Goal: Task Accomplishment & Management: Use online tool/utility

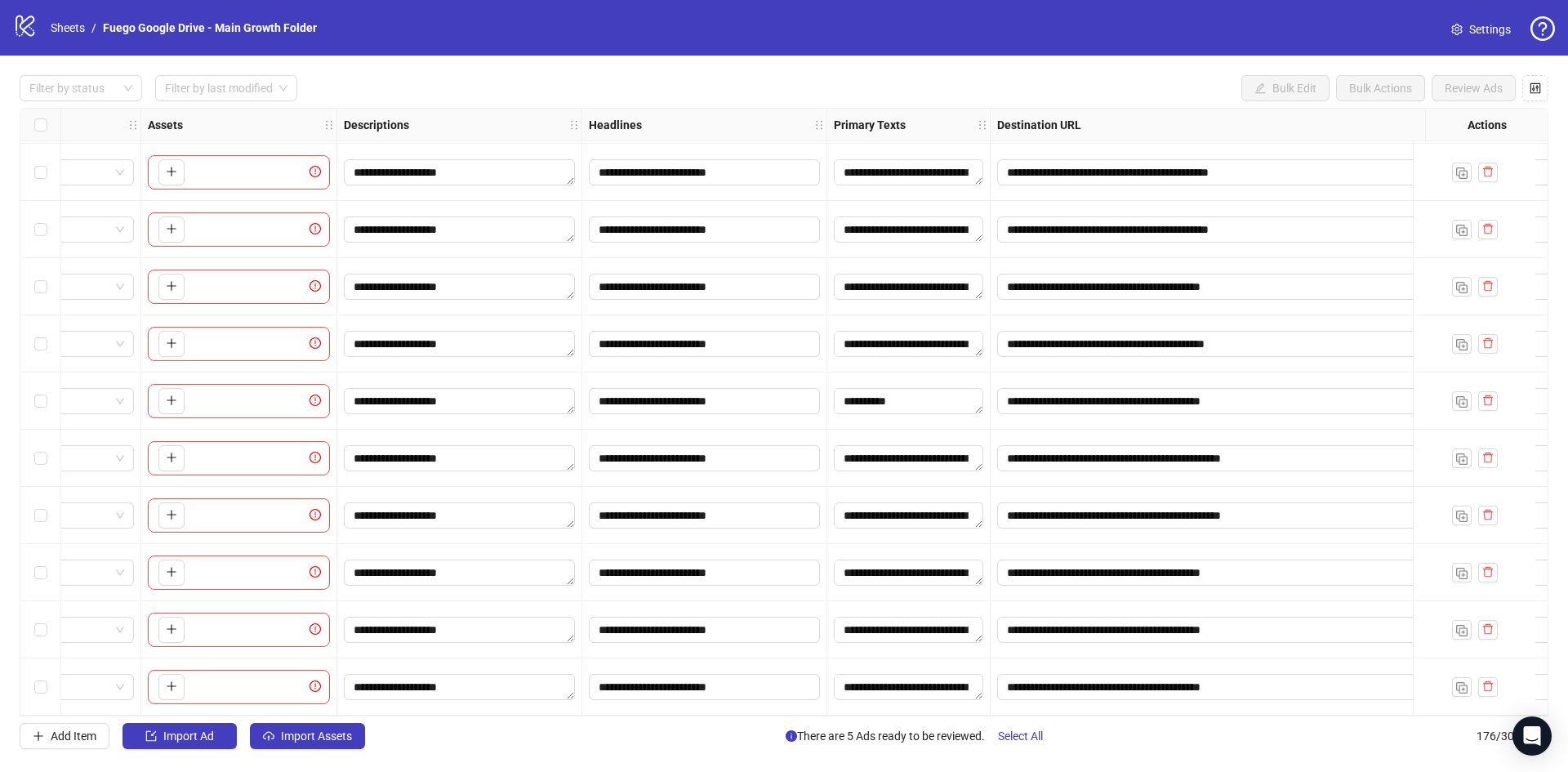
scroll to position [9496, 0]
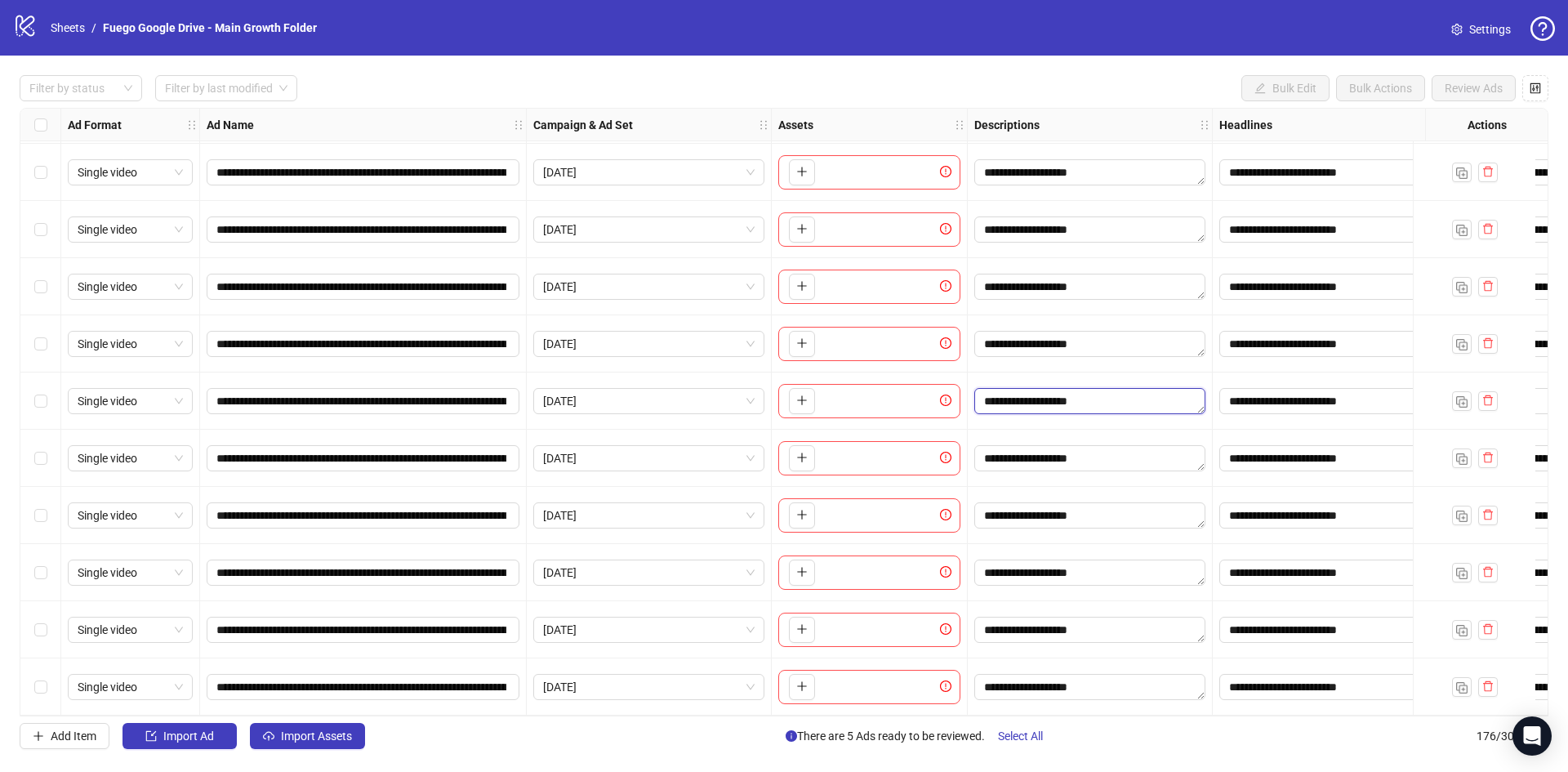
click at [1058, 401] on textarea "**********" at bounding box center [1089, 401] width 231 height 26
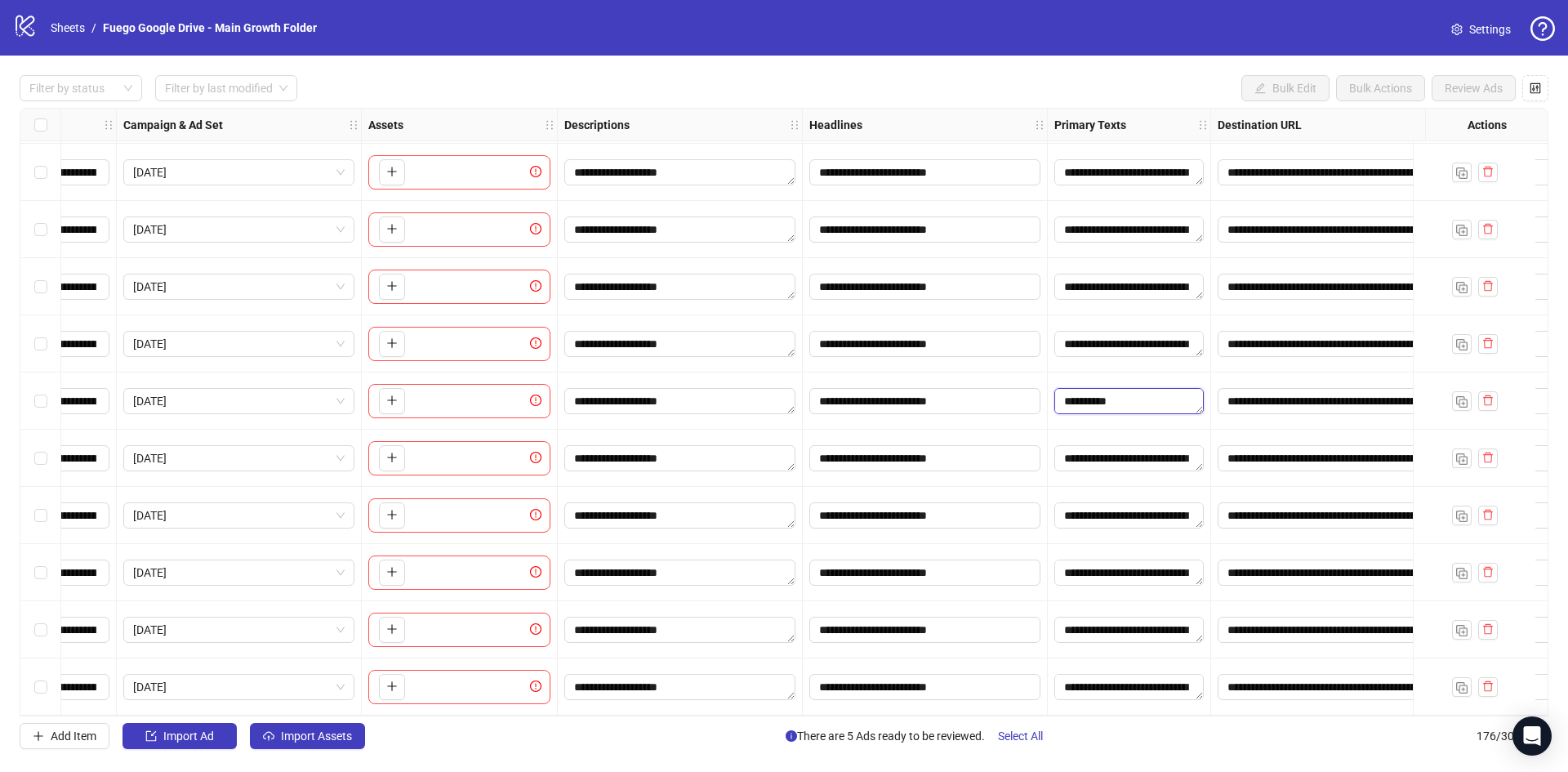
click at [1122, 401] on textarea "**********" at bounding box center [1128, 401] width 149 height 26
click at [1087, 445] on textarea "**********" at bounding box center [1186, 450] width 245 height 44
paste textarea
type textarea "**********"
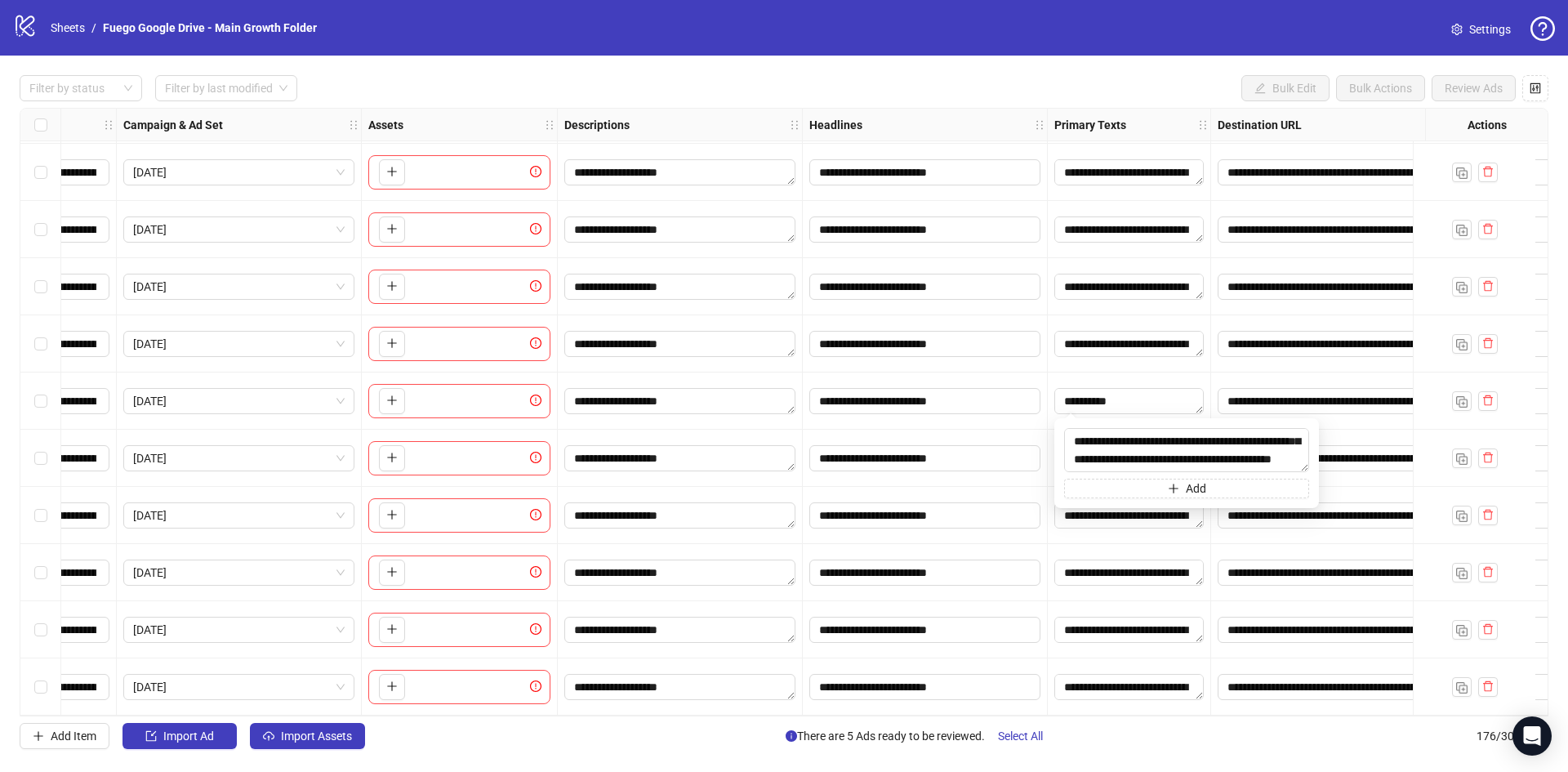
click at [1032, 430] on div "**********" at bounding box center [924, 458] width 245 height 57
click at [1091, 456] on textarea "**********" at bounding box center [1128, 458] width 149 height 26
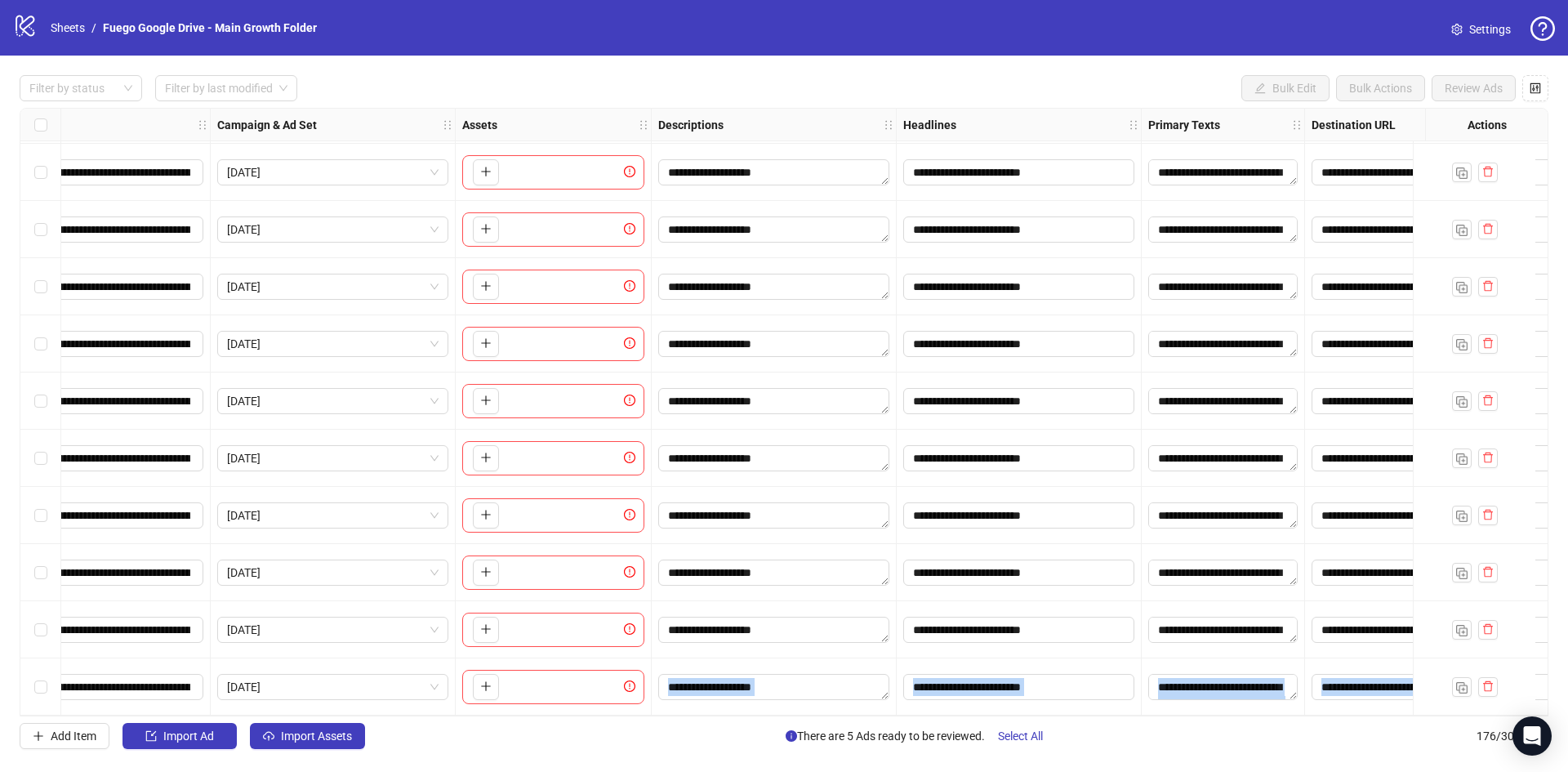
drag, startPoint x: 537, startPoint y: 709, endPoint x: 479, endPoint y: 709, distance: 58.0
click at [479, 709] on div "**********" at bounding box center [784, 412] width 1529 height 609
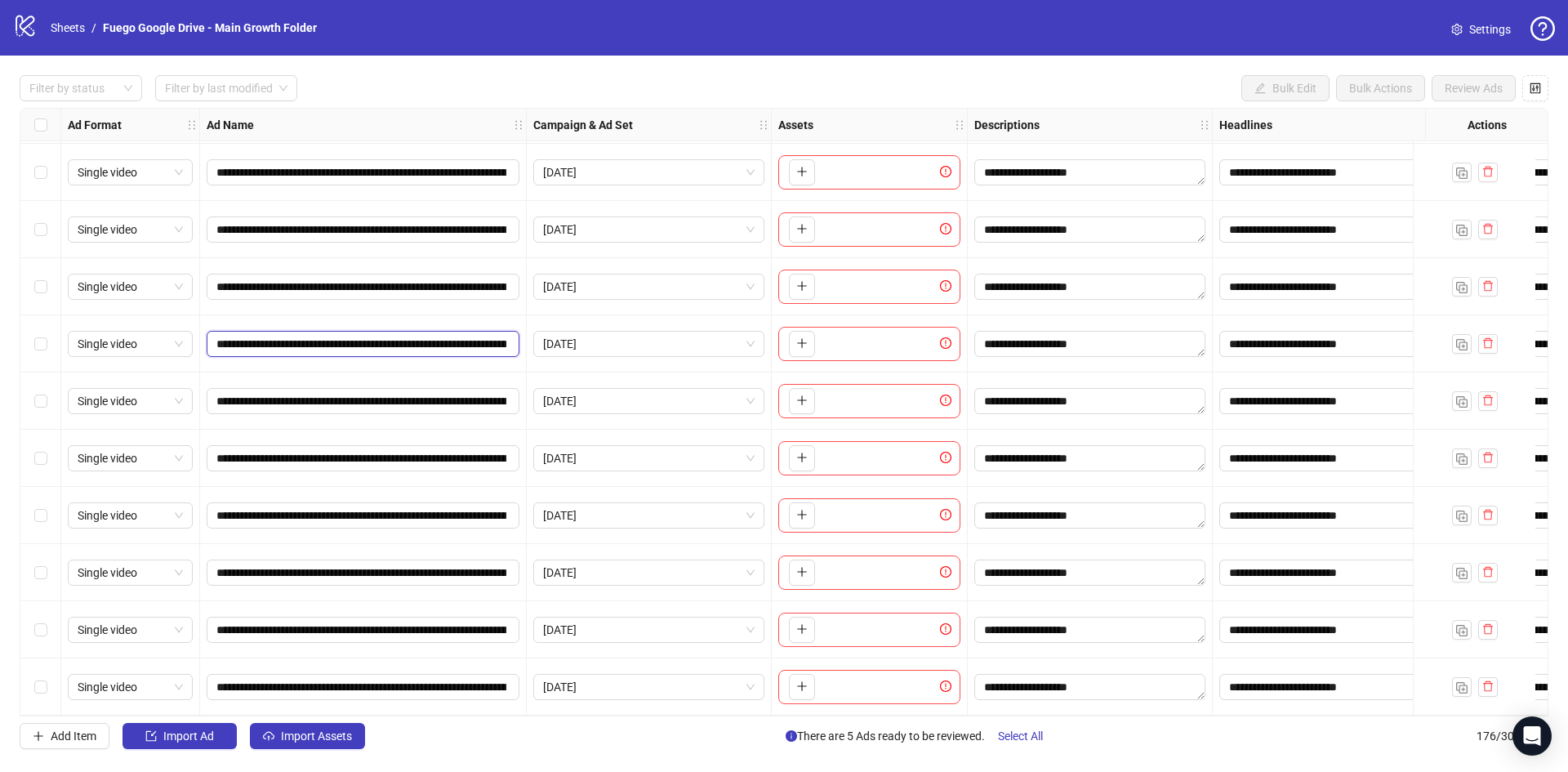
click at [225, 342] on input "**********" at bounding box center [361, 343] width 290 height 18
click at [226, 335] on input "**********" at bounding box center [361, 343] width 290 height 18
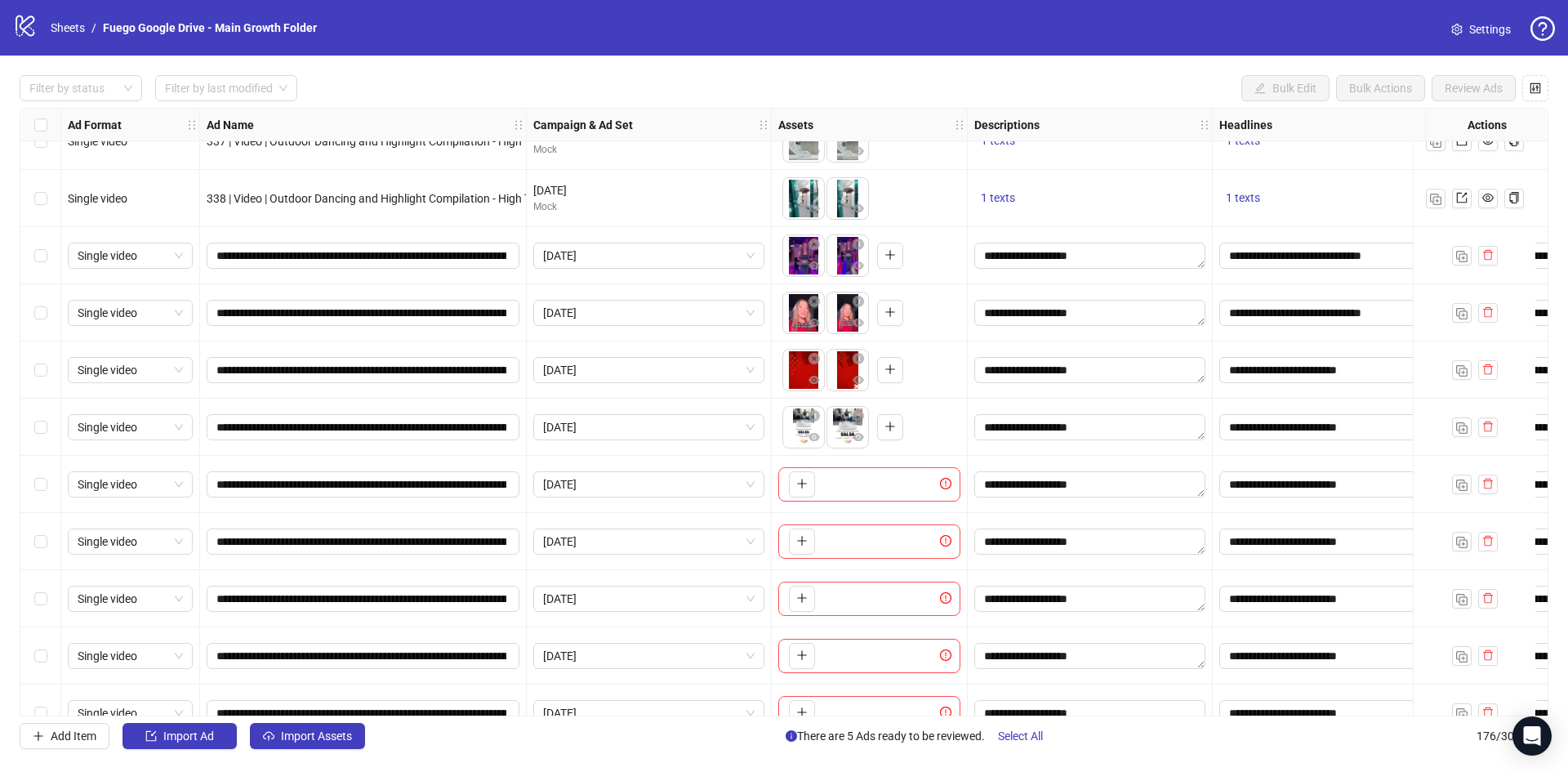
scroll to position [9088, 0]
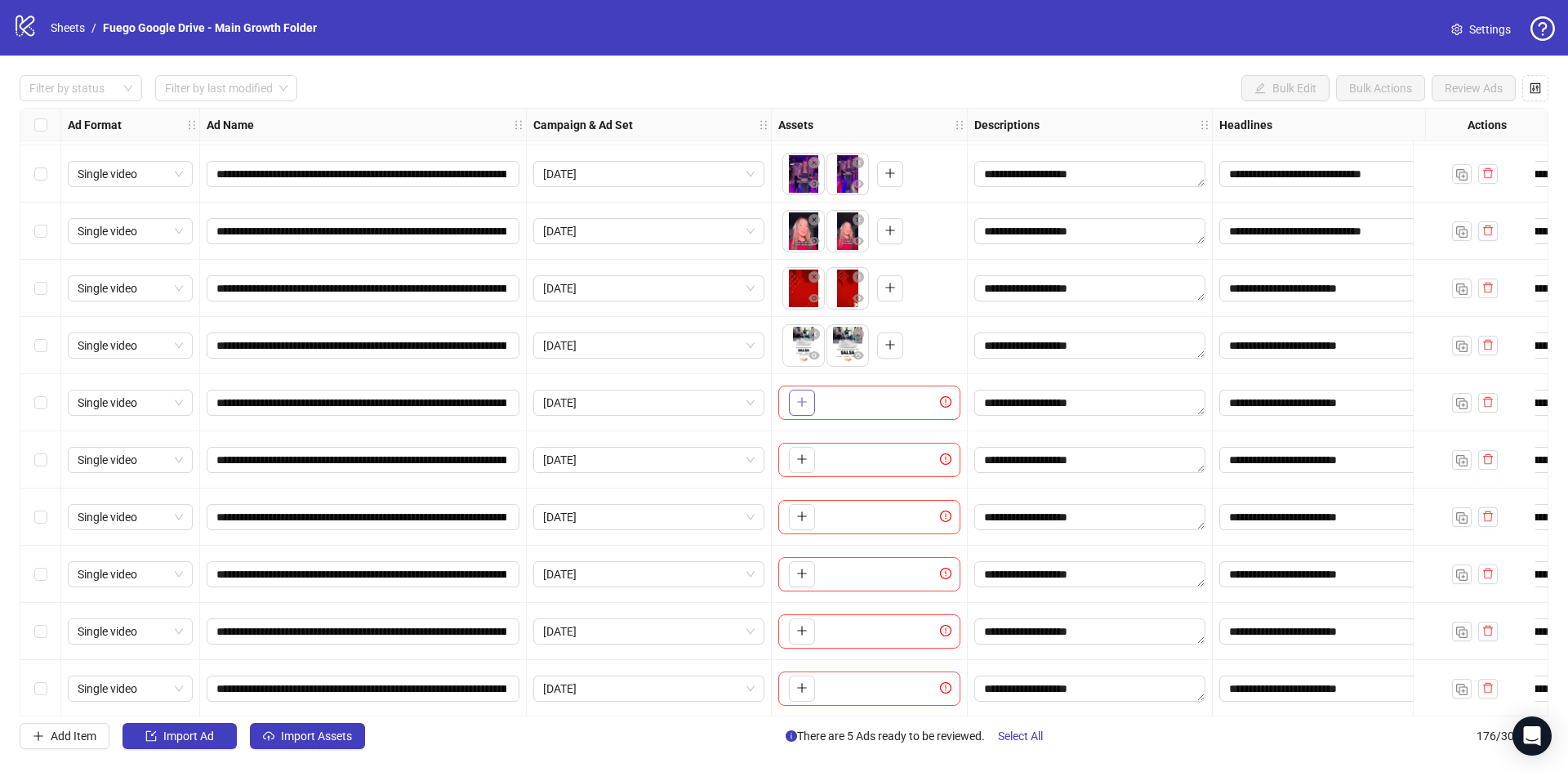
click at [796, 406] on button "button" at bounding box center [801, 402] width 26 height 26
drag, startPoint x: 844, startPoint y: 348, endPoint x: 800, endPoint y: 348, distance: 44.0
click at [800, 348] on body "logo/logo-mobile Sheets / Fuego Google Drive - Main Growth Folder Settings Filt…" at bounding box center [784, 386] width 1568 height 772
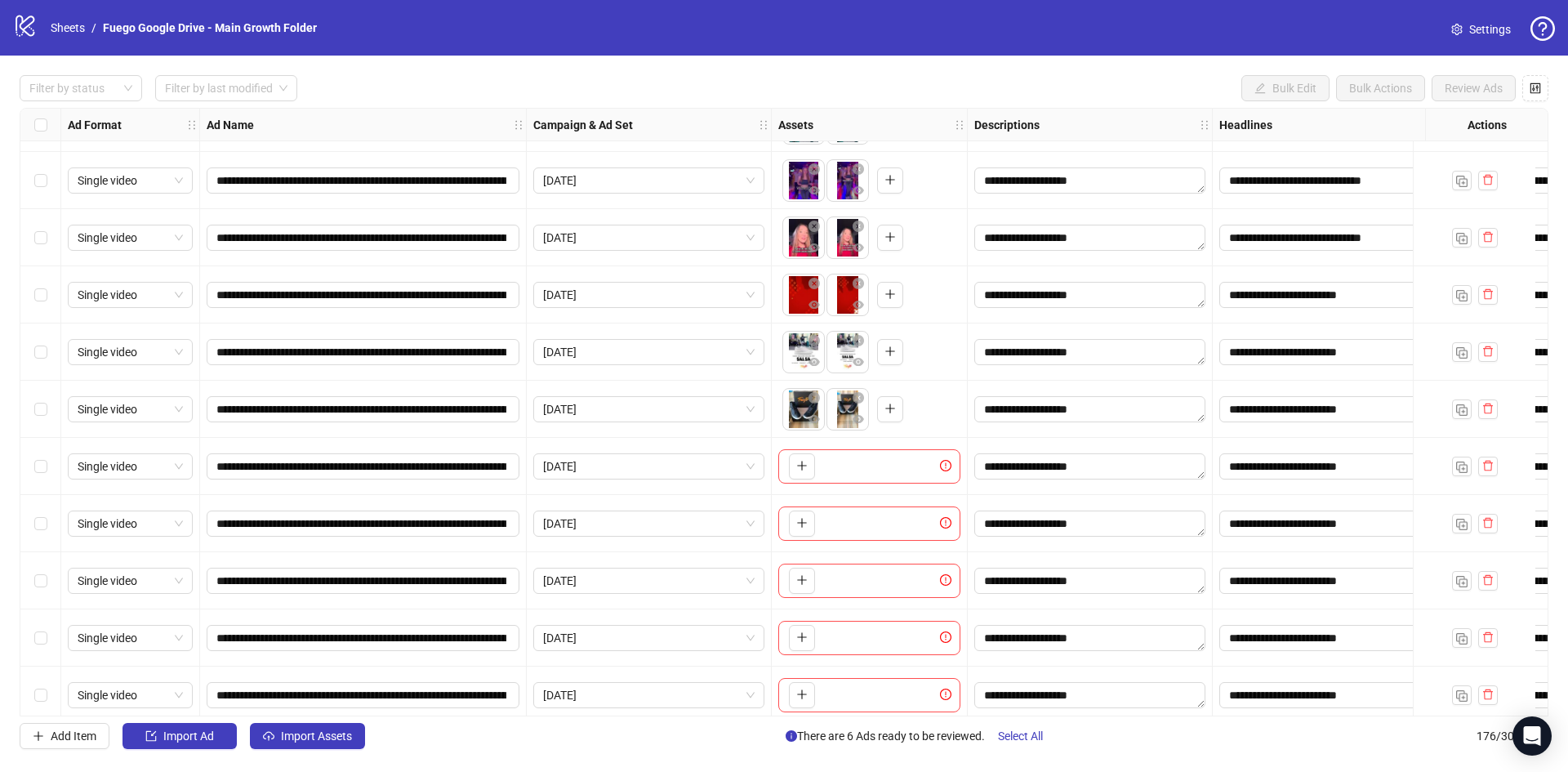
scroll to position [9006, 0]
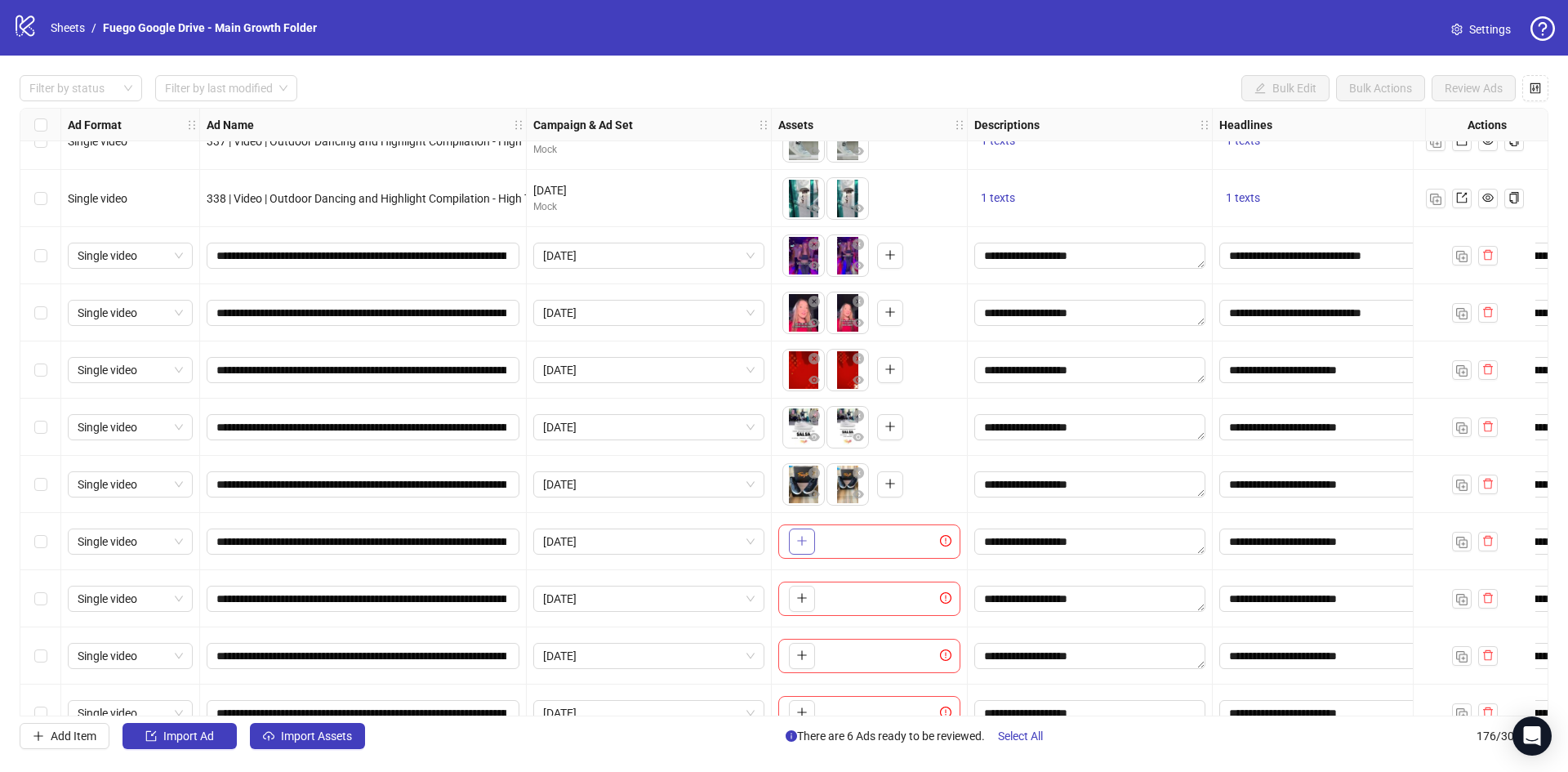
click at [804, 541] on icon "plus" at bounding box center [801, 541] width 11 height 11
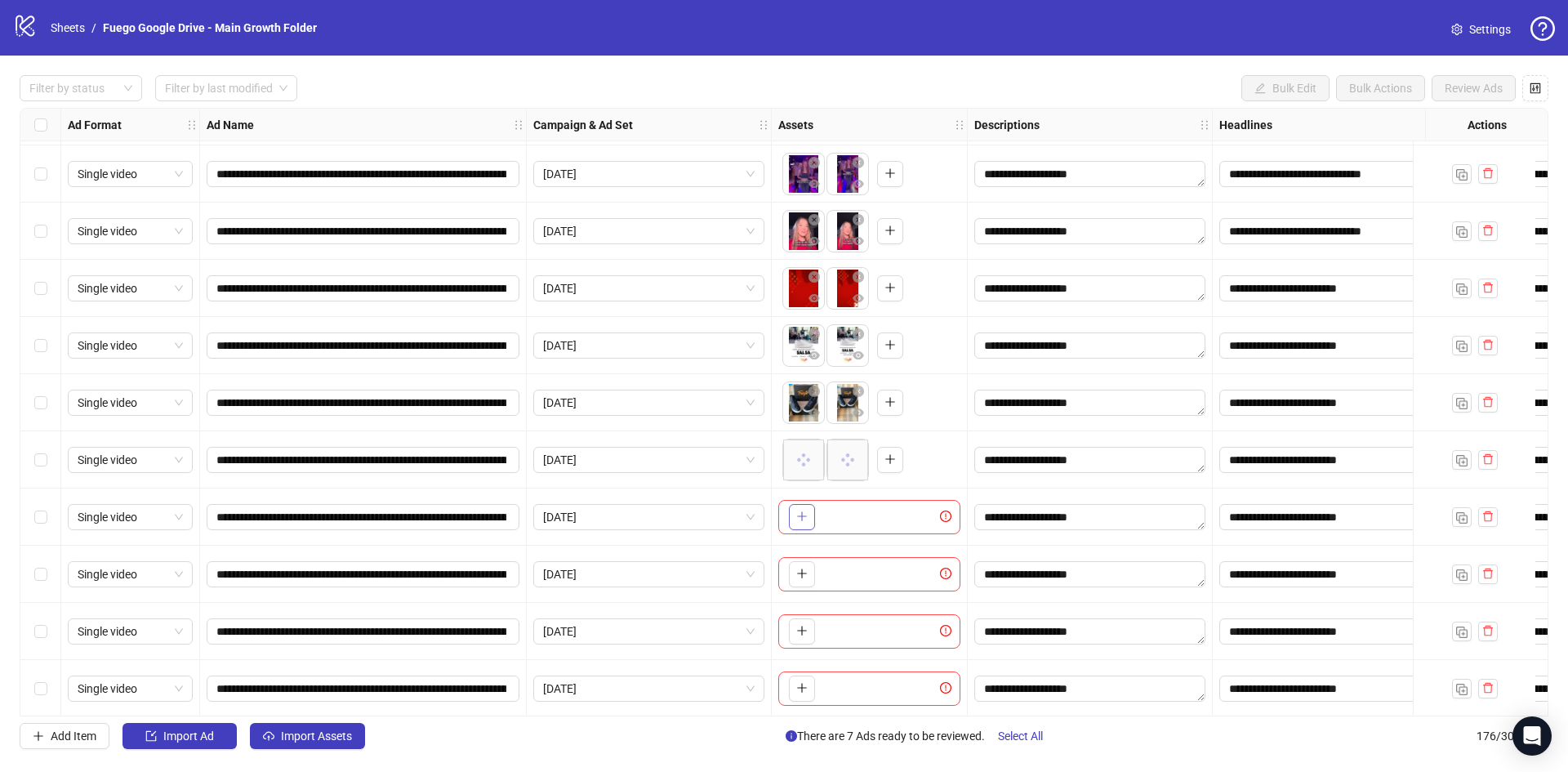
click at [801, 516] on icon "plus" at bounding box center [801, 517] width 1 height 9
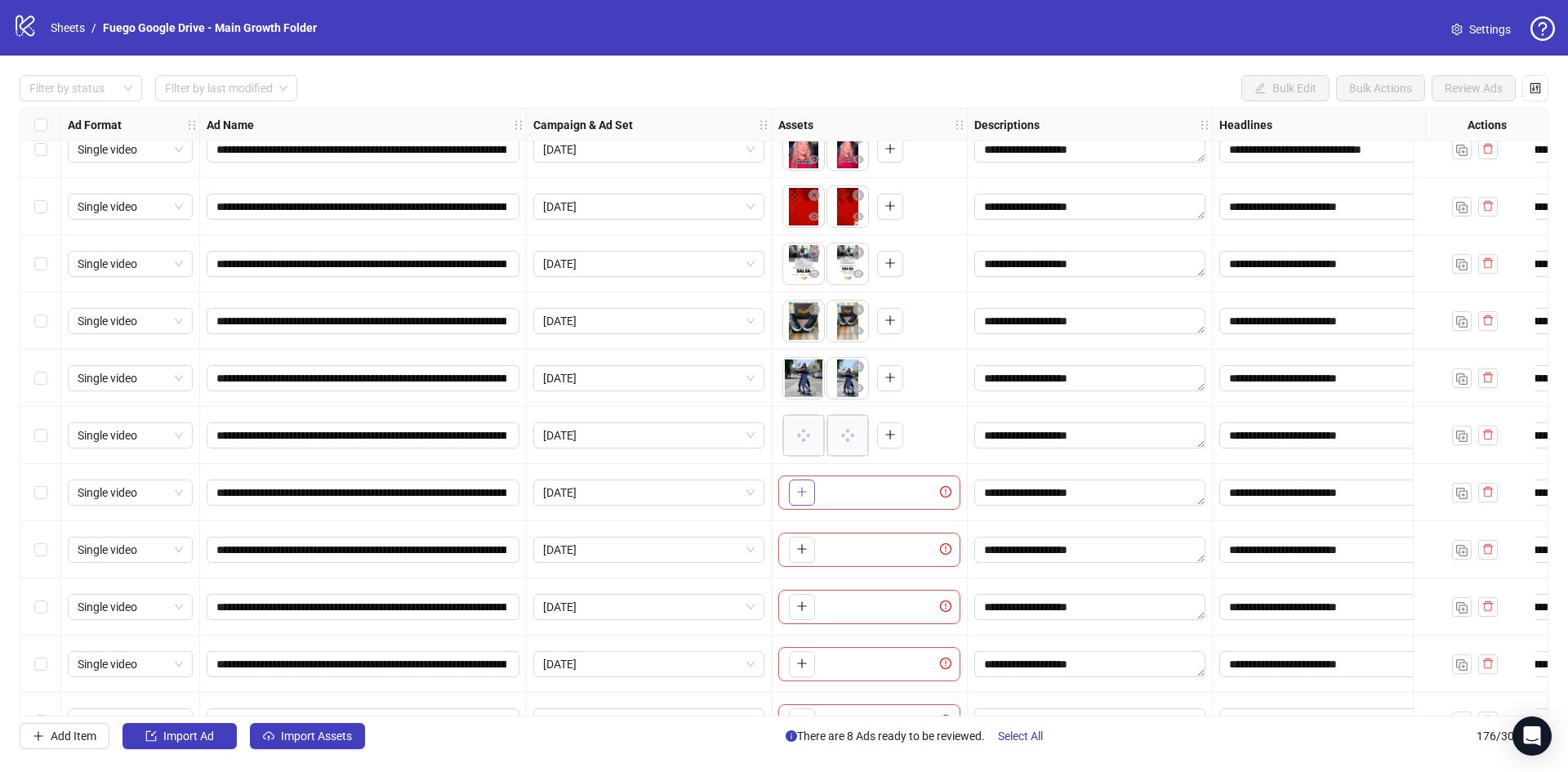
click at [809, 489] on button "button" at bounding box center [801, 492] width 26 height 26
click at [801, 431] on body "**********" at bounding box center [784, 386] width 1568 height 772
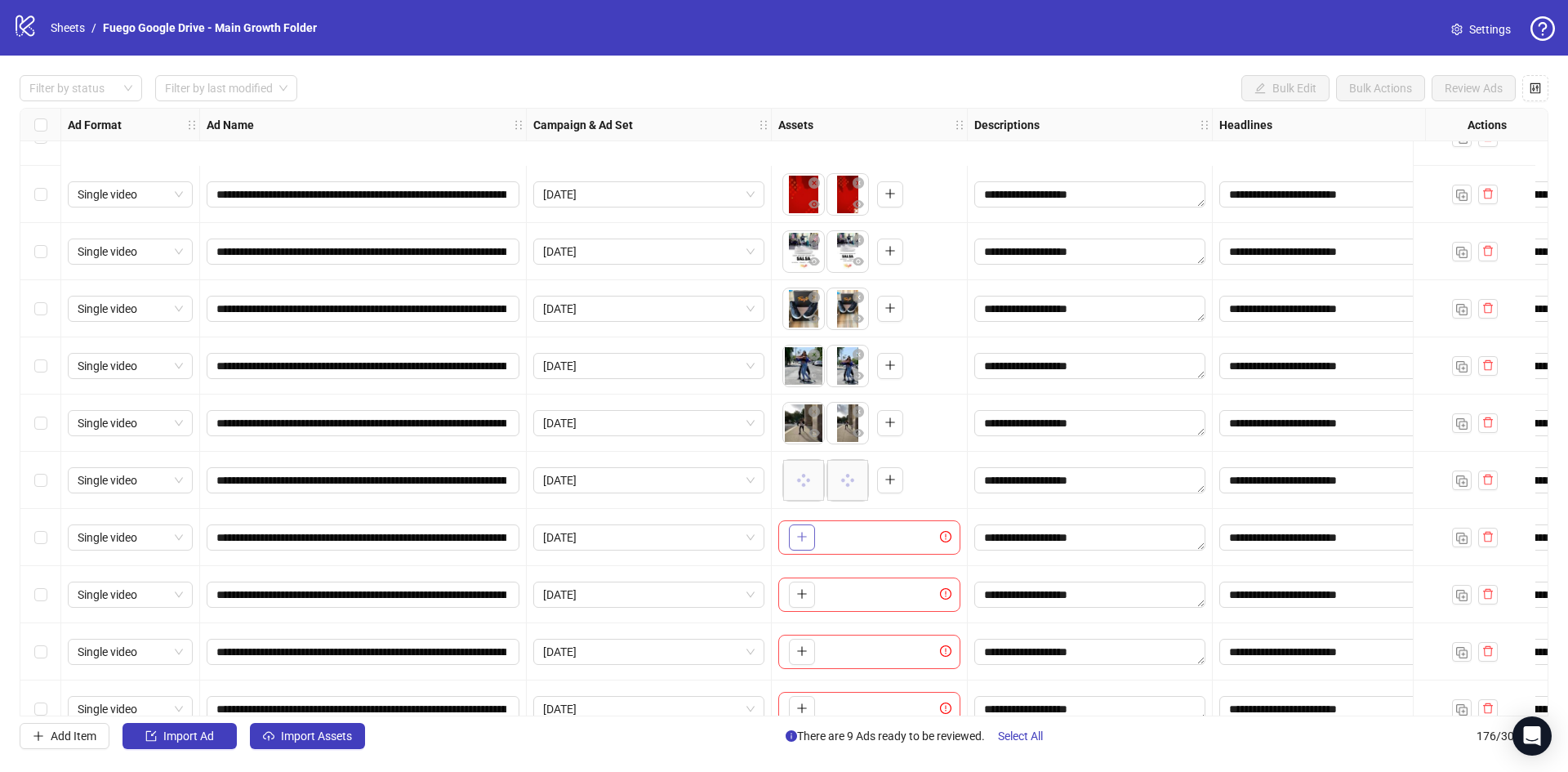
scroll to position [9332, 0]
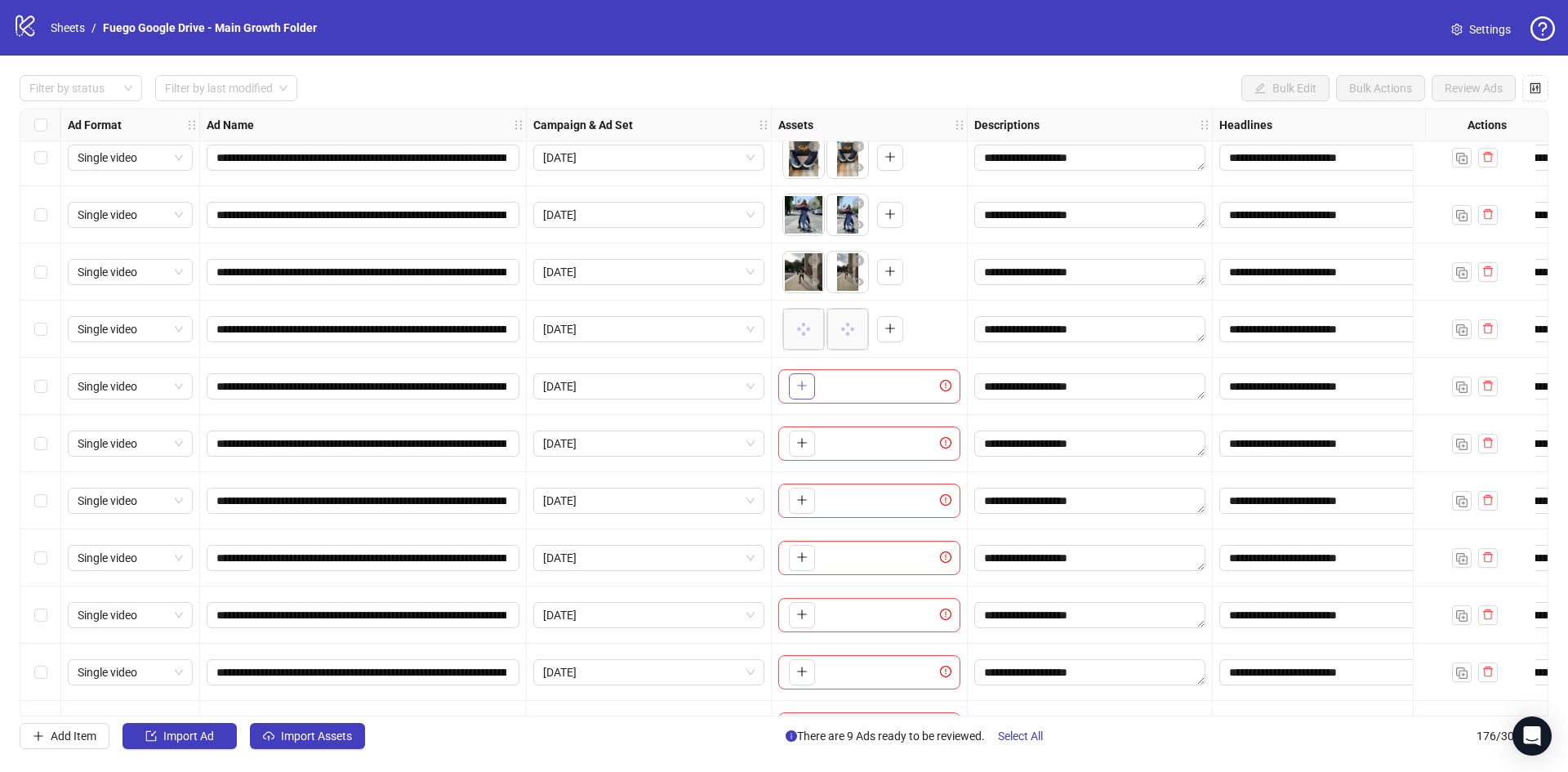
click at [796, 389] on button "button" at bounding box center [801, 386] width 26 height 26
drag, startPoint x: 843, startPoint y: 327, endPoint x: 837, endPoint y: 373, distance: 46.4
click at [813, 326] on body "**********" at bounding box center [784, 386] width 1568 height 772
click at [799, 442] on icon "plus" at bounding box center [801, 442] width 11 height 11
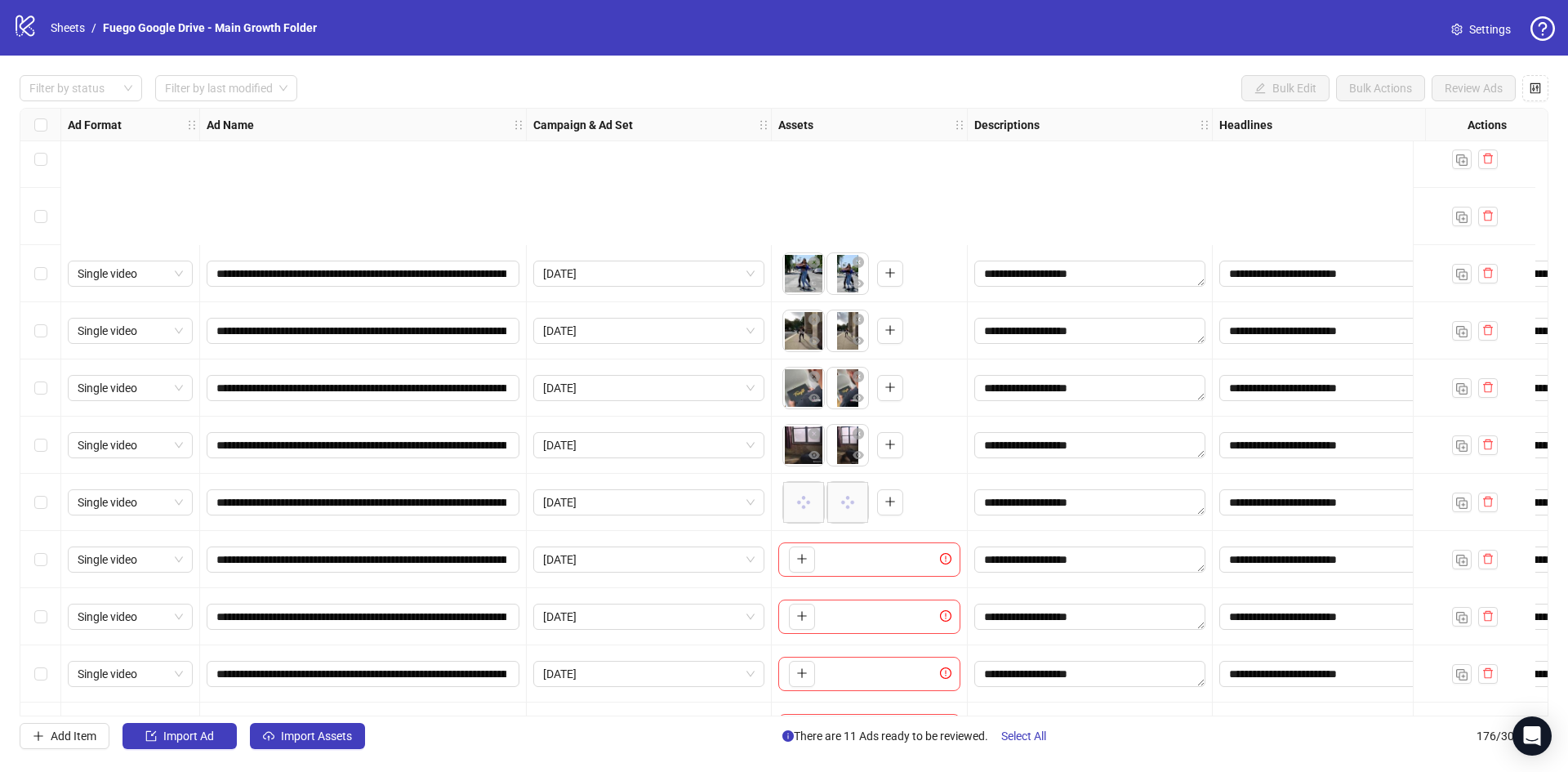
scroll to position [9496, 0]
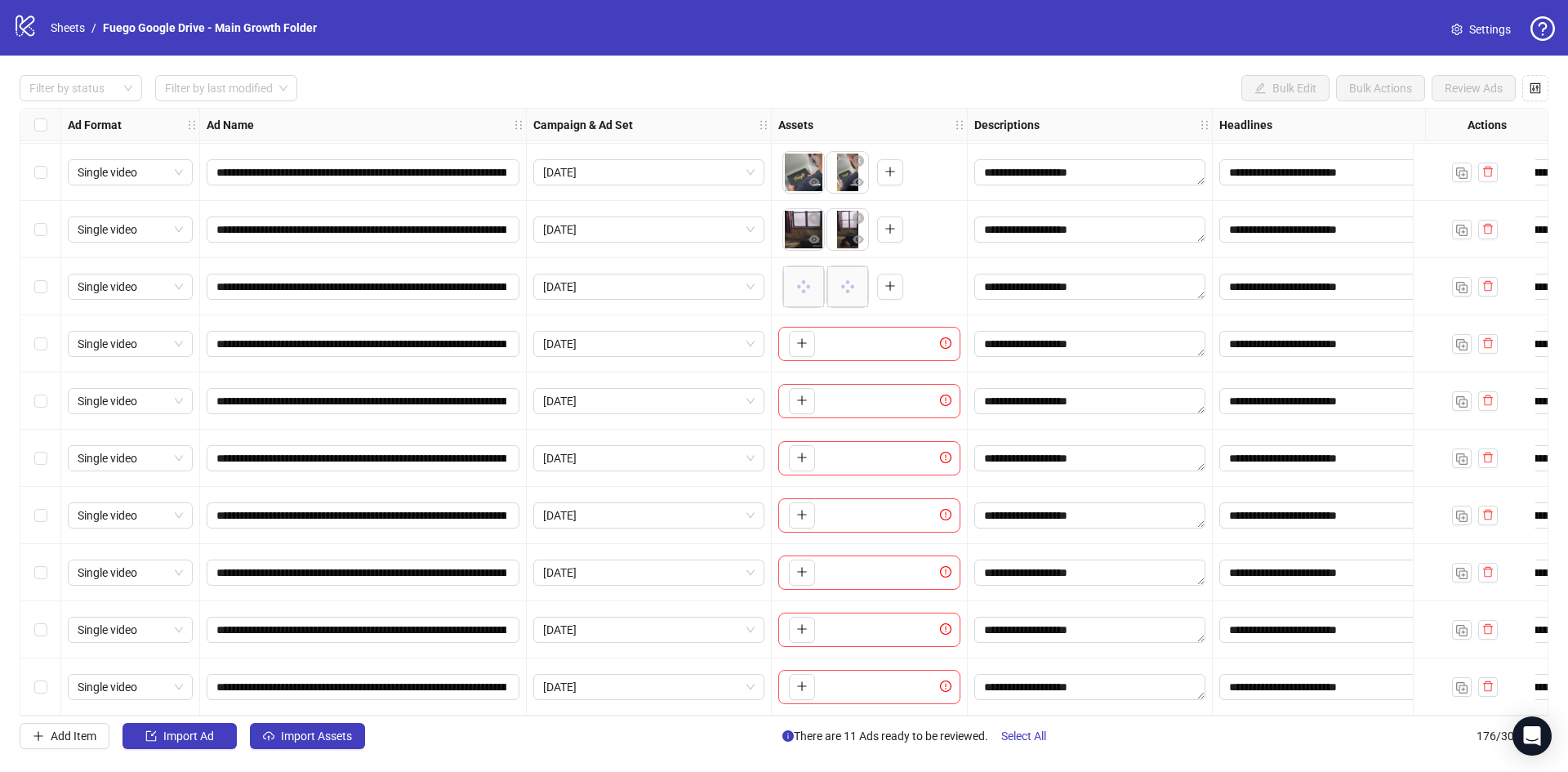
click at [806, 342] on div "**********" at bounding box center [784, 412] width 1529 height 609
click at [805, 342] on icon "plus" at bounding box center [801, 342] width 11 height 11
click at [792, 402] on button "button" at bounding box center [801, 401] width 26 height 26
click at [804, 395] on icon "plus" at bounding box center [801, 400] width 11 height 11
click at [805, 456] on icon "plus" at bounding box center [801, 457] width 11 height 11
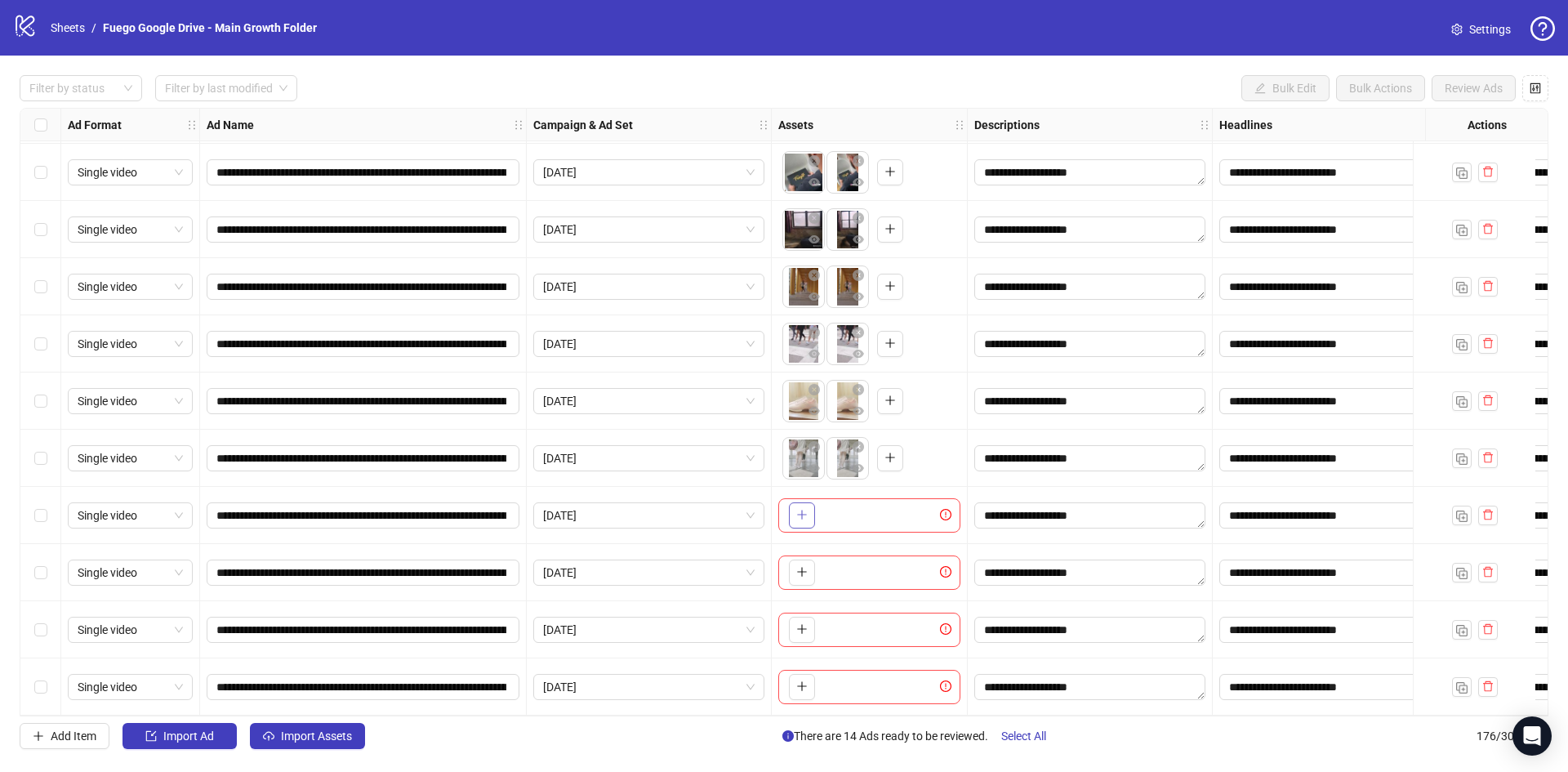
click at [800, 510] on icon "plus" at bounding box center [801, 514] width 11 height 11
click at [804, 568] on icon "plus" at bounding box center [801, 571] width 11 height 11
click at [807, 621] on button "button" at bounding box center [801, 629] width 26 height 26
click at [802, 686] on icon "plus" at bounding box center [801, 686] width 9 height 1
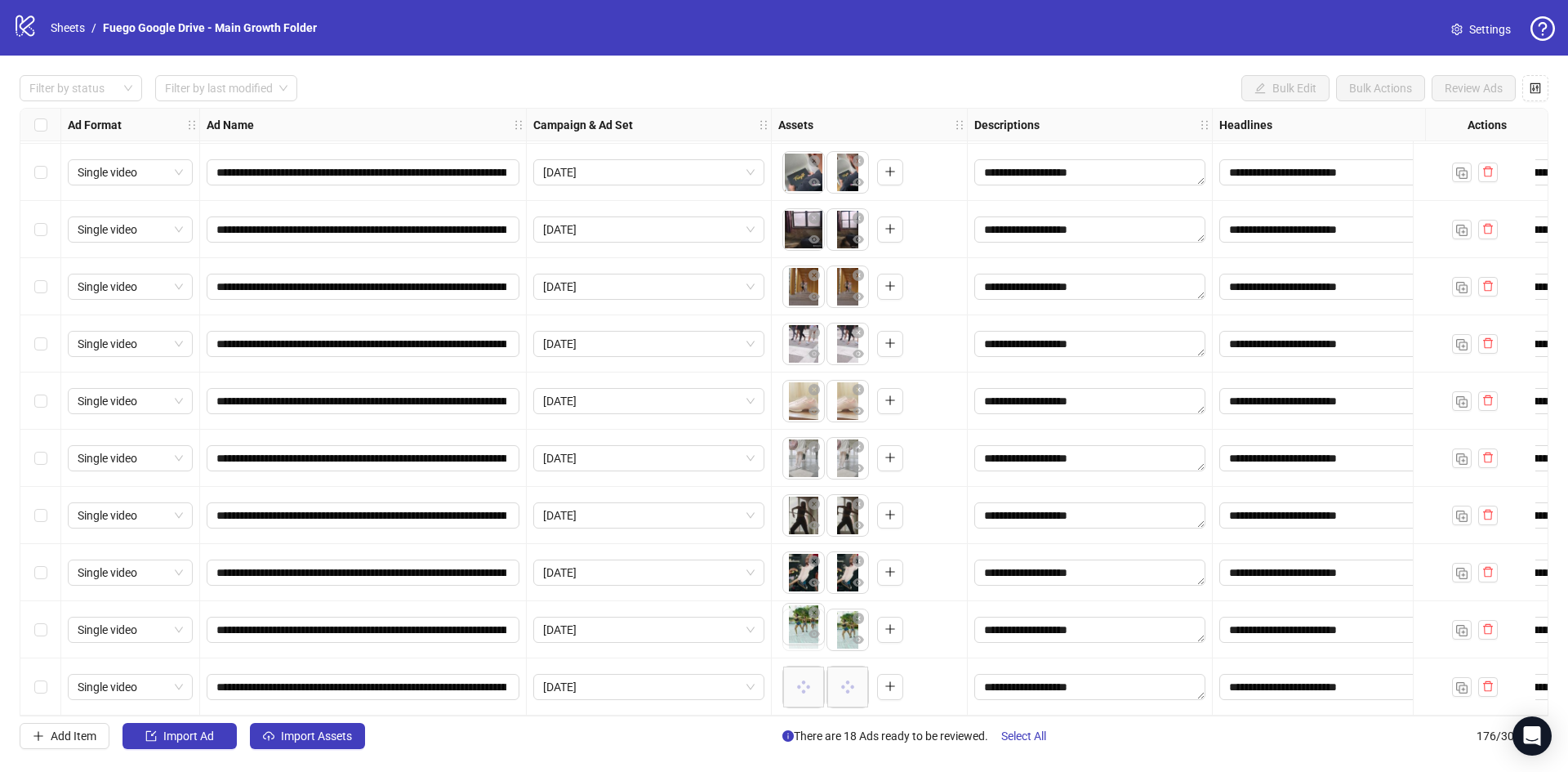
drag, startPoint x: 838, startPoint y: 634, endPoint x: 794, endPoint y: 634, distance: 44.0
click at [794, 634] on body "**********" at bounding box center [784, 386] width 1568 height 772
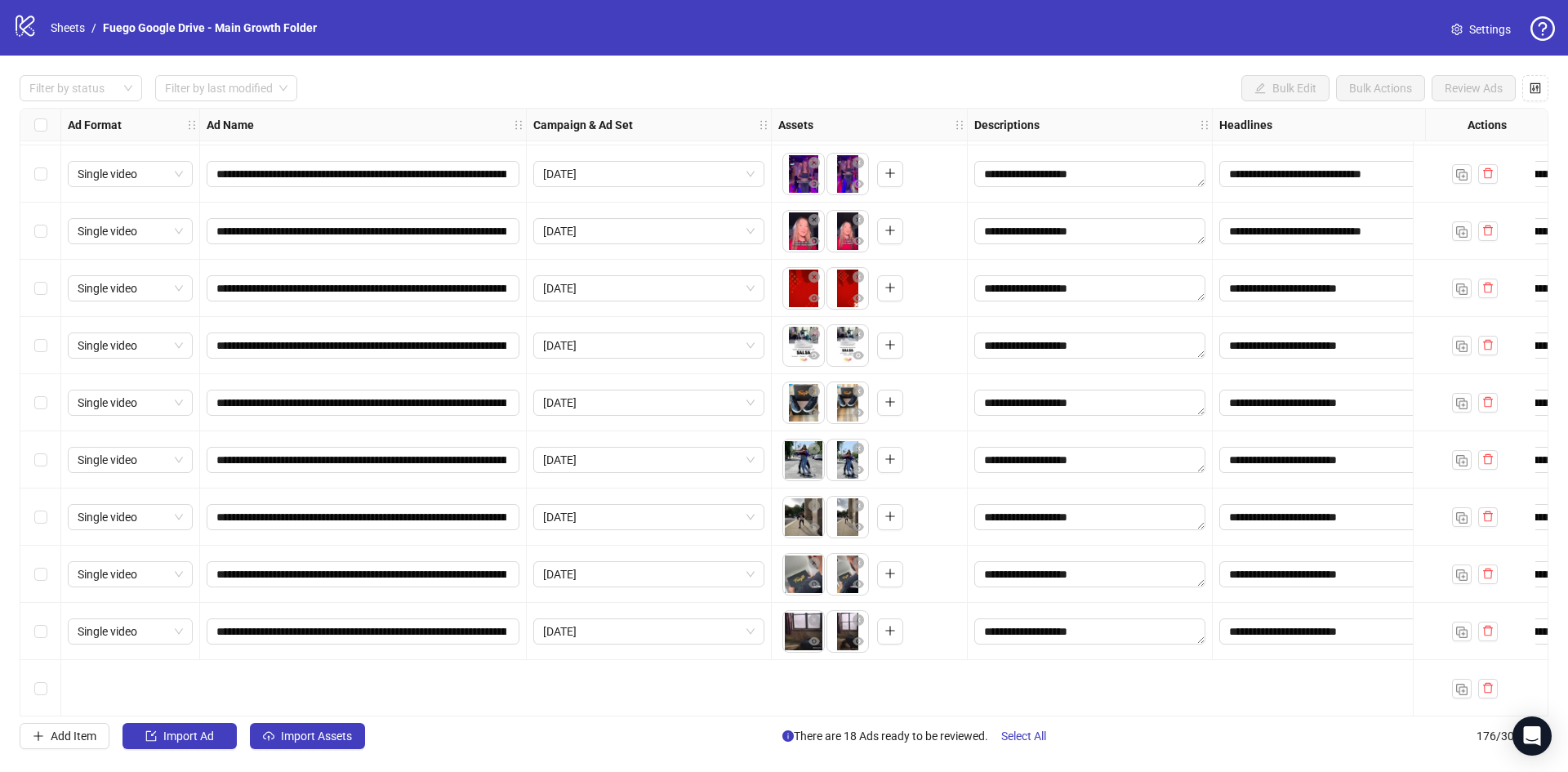
scroll to position [8924, 0]
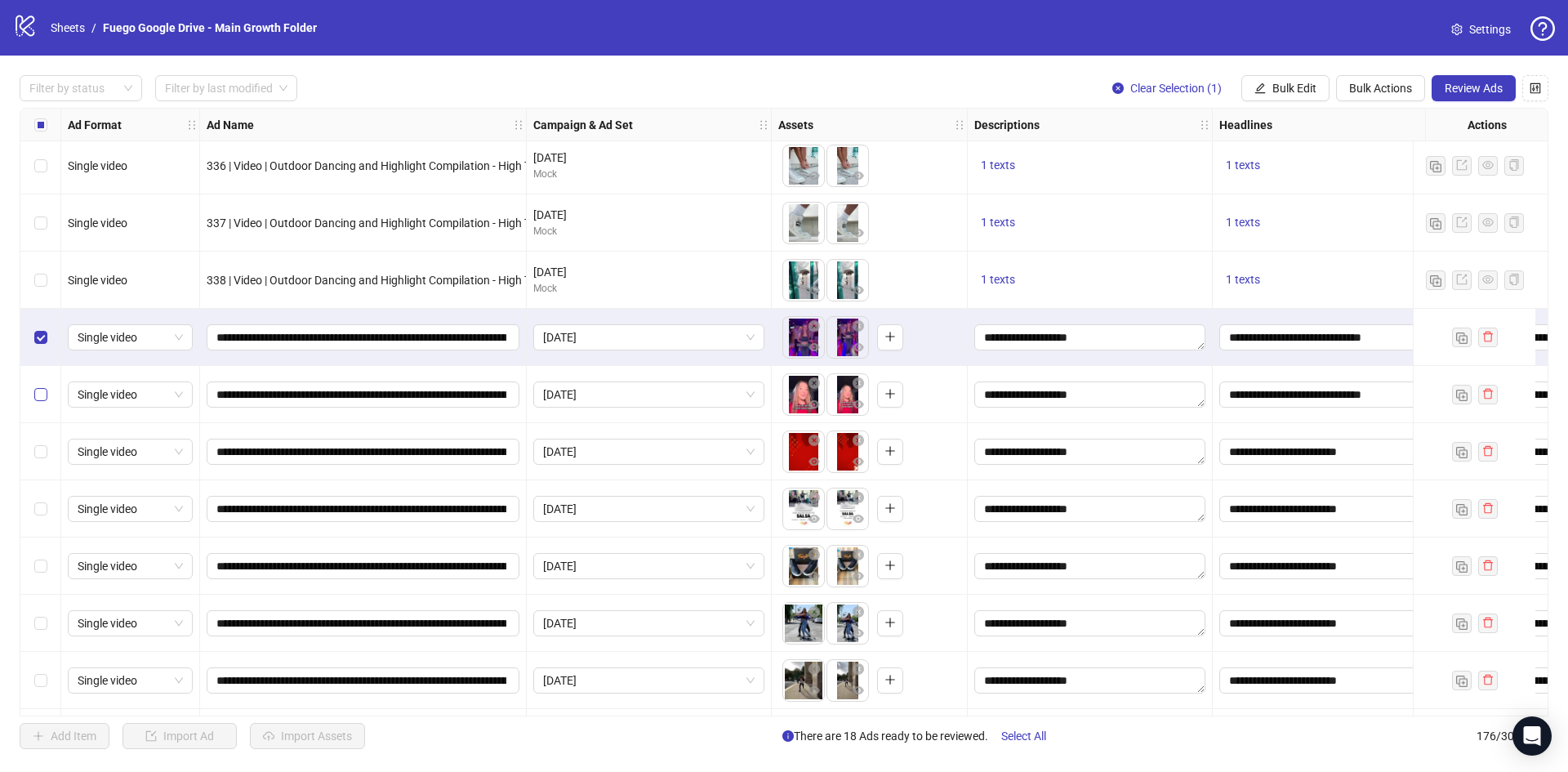
click at [44, 403] on label "Select row 161" at bounding box center [40, 394] width 13 height 18
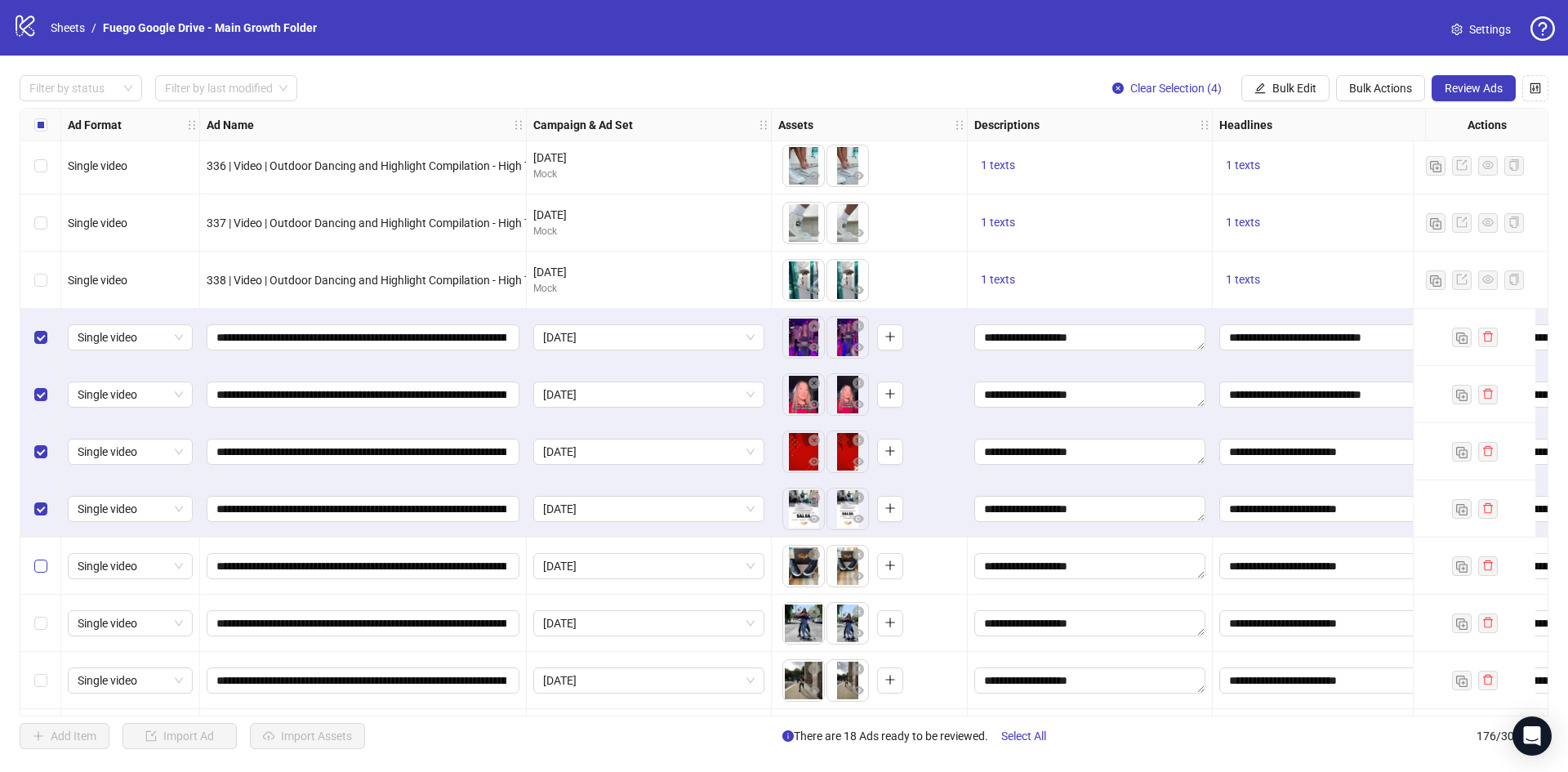
click at [36, 574] on label "Select row 164" at bounding box center [40, 565] width 13 height 18
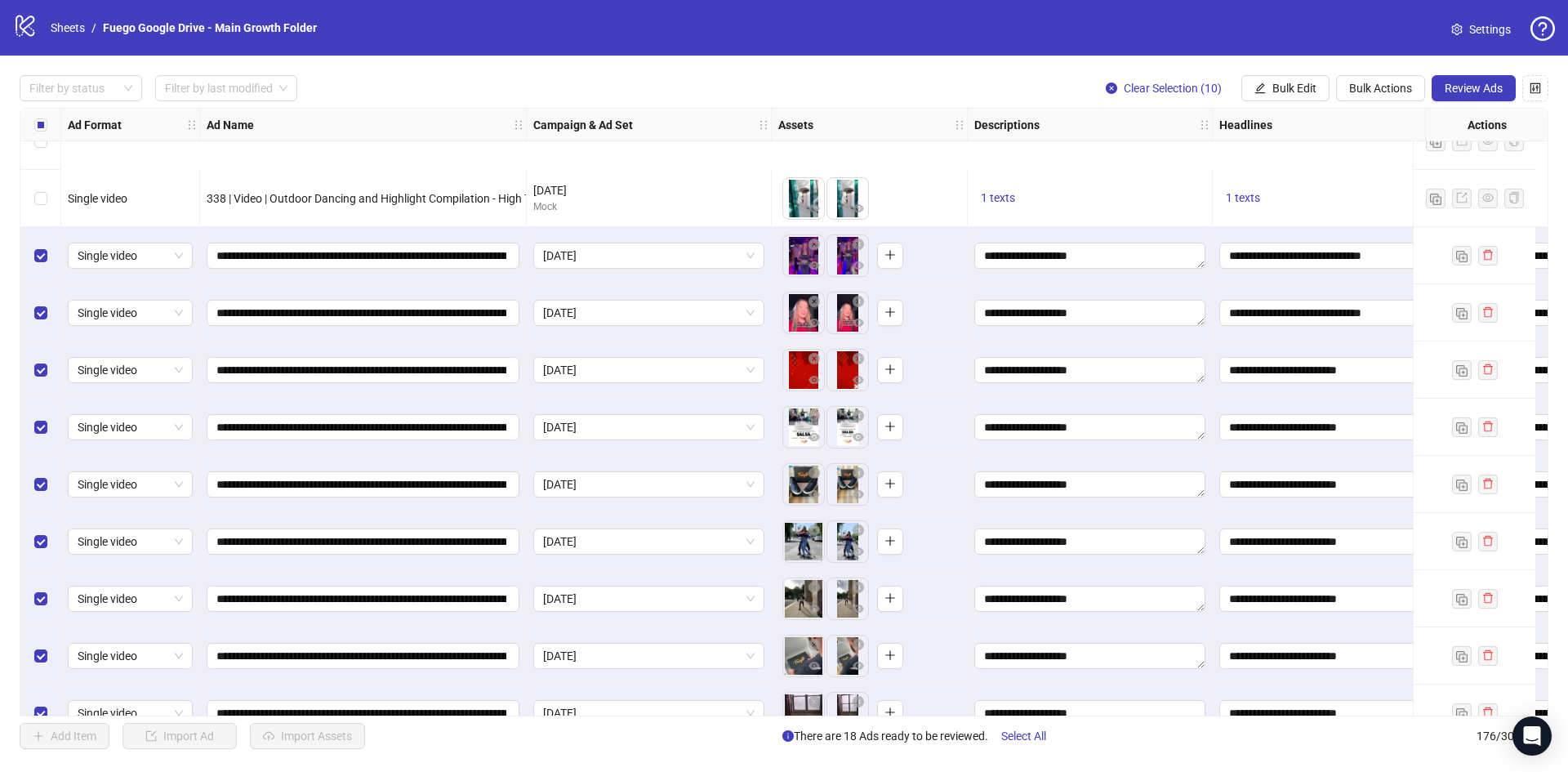
scroll to position [9169, 0]
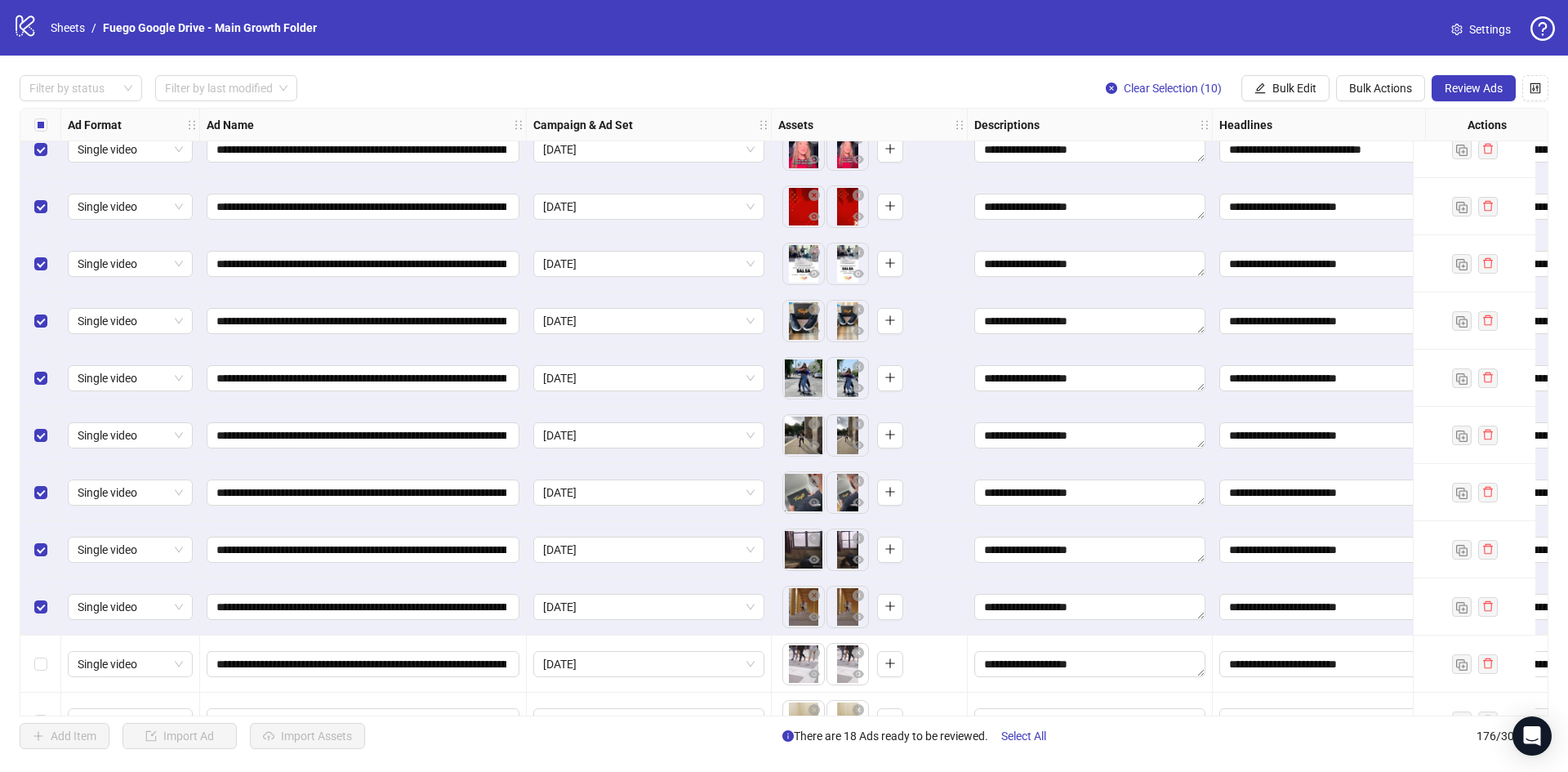
click at [50, 635] on div "Select row 170" at bounding box center [41, 664] width 41 height 57
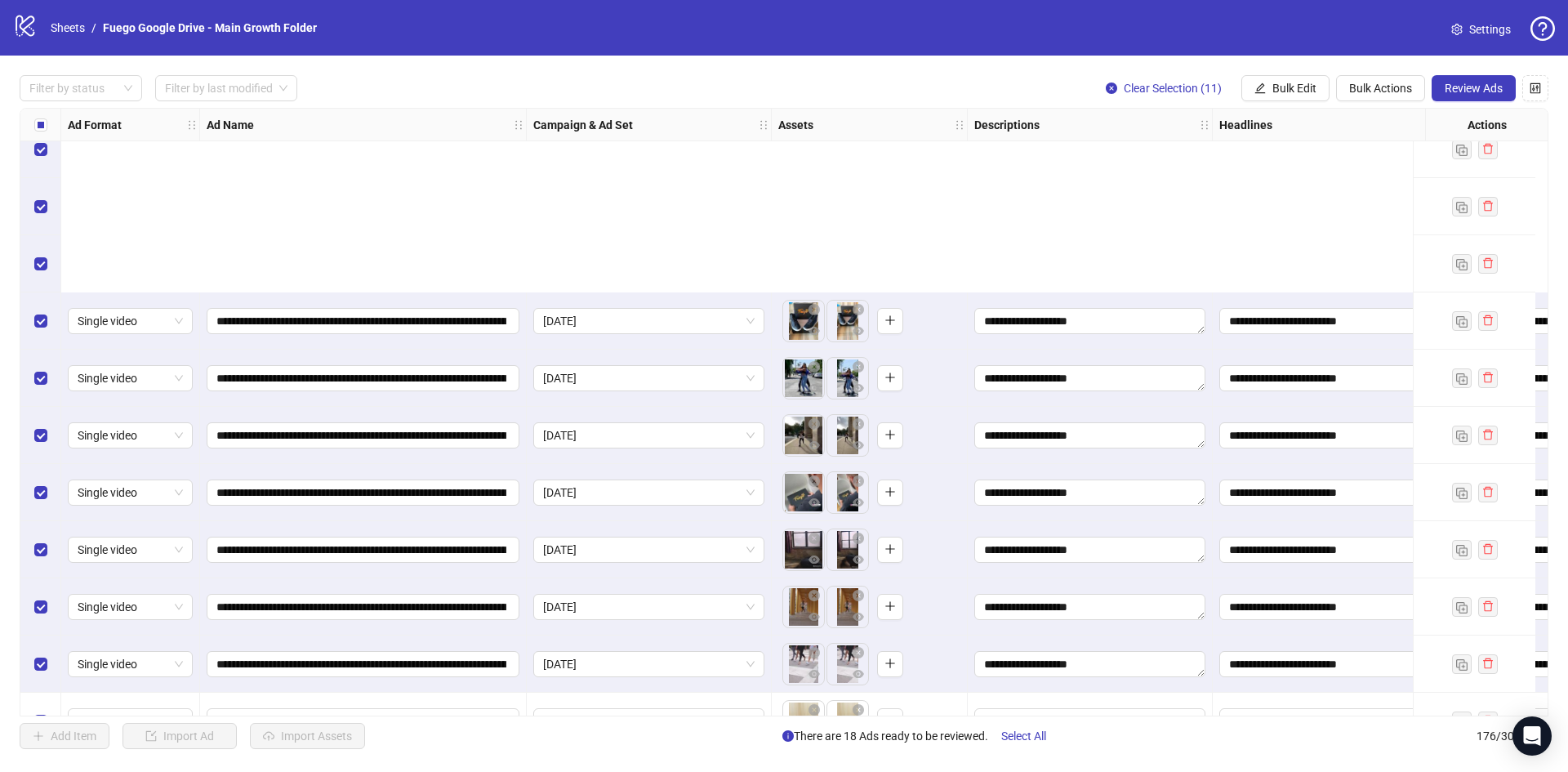
scroll to position [9414, 0]
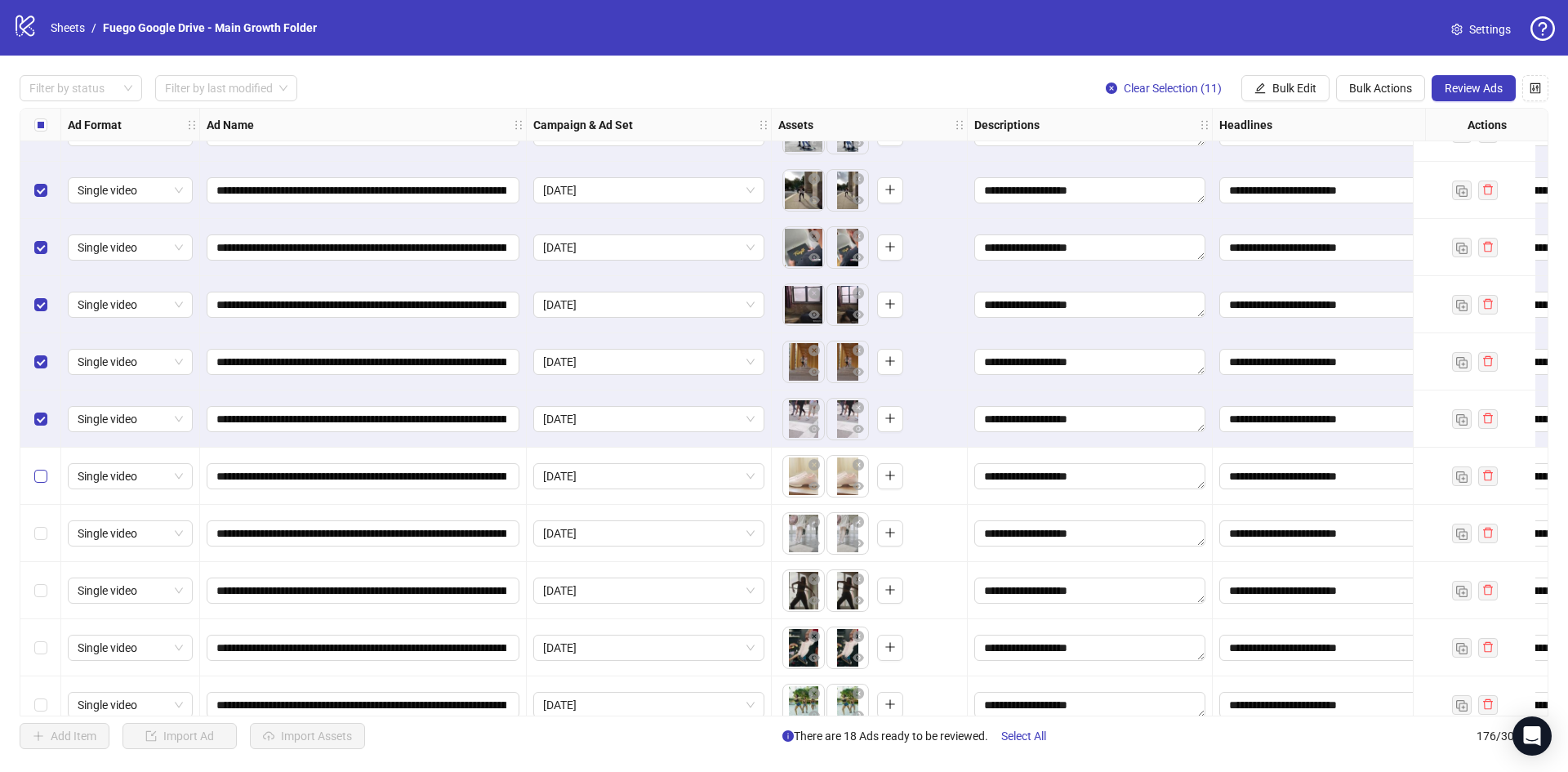
click at [44, 483] on label "Select row 171" at bounding box center [40, 476] width 13 height 18
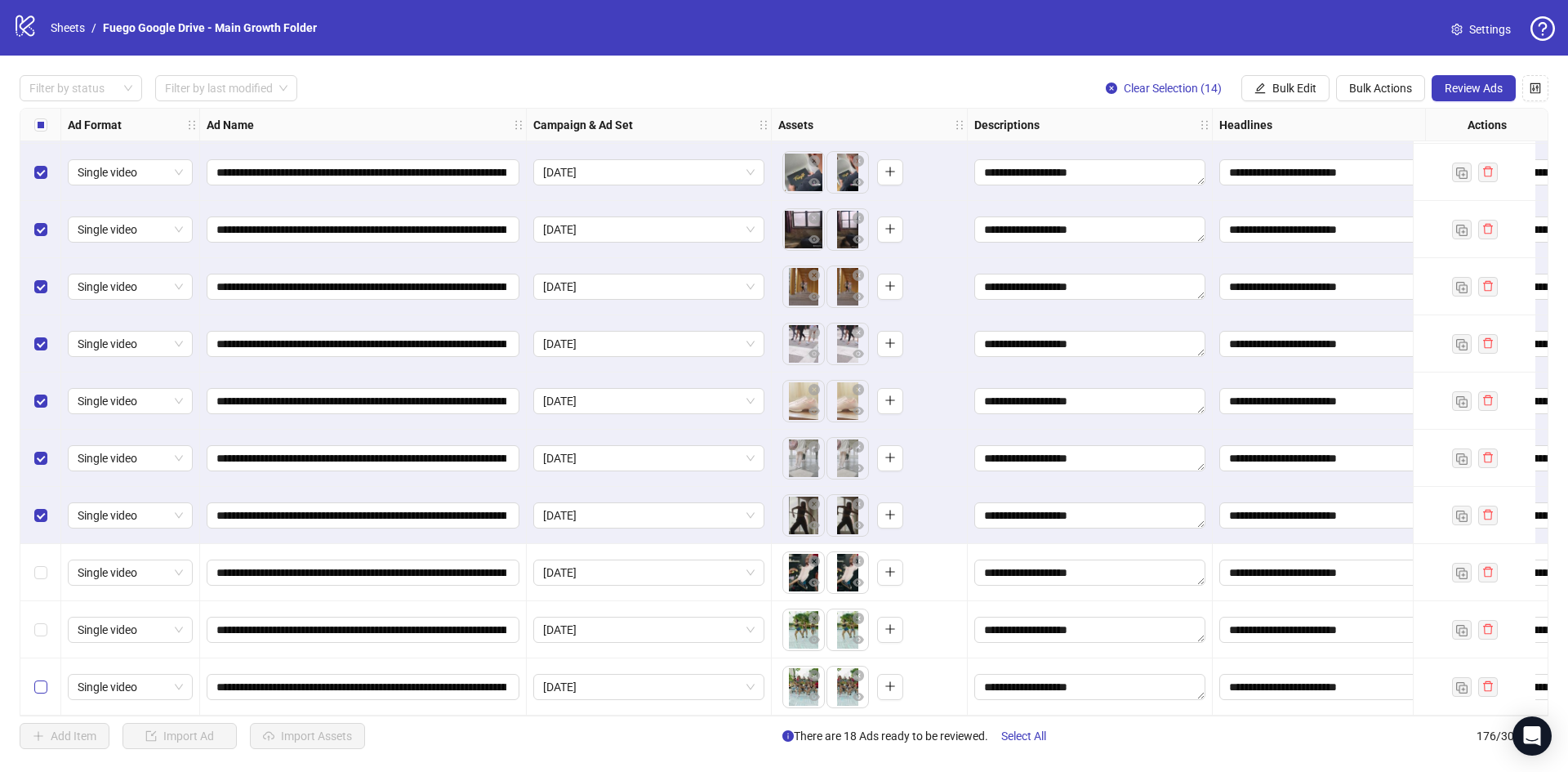
click at [44, 631] on label "Select row 175" at bounding box center [40, 629] width 13 height 18
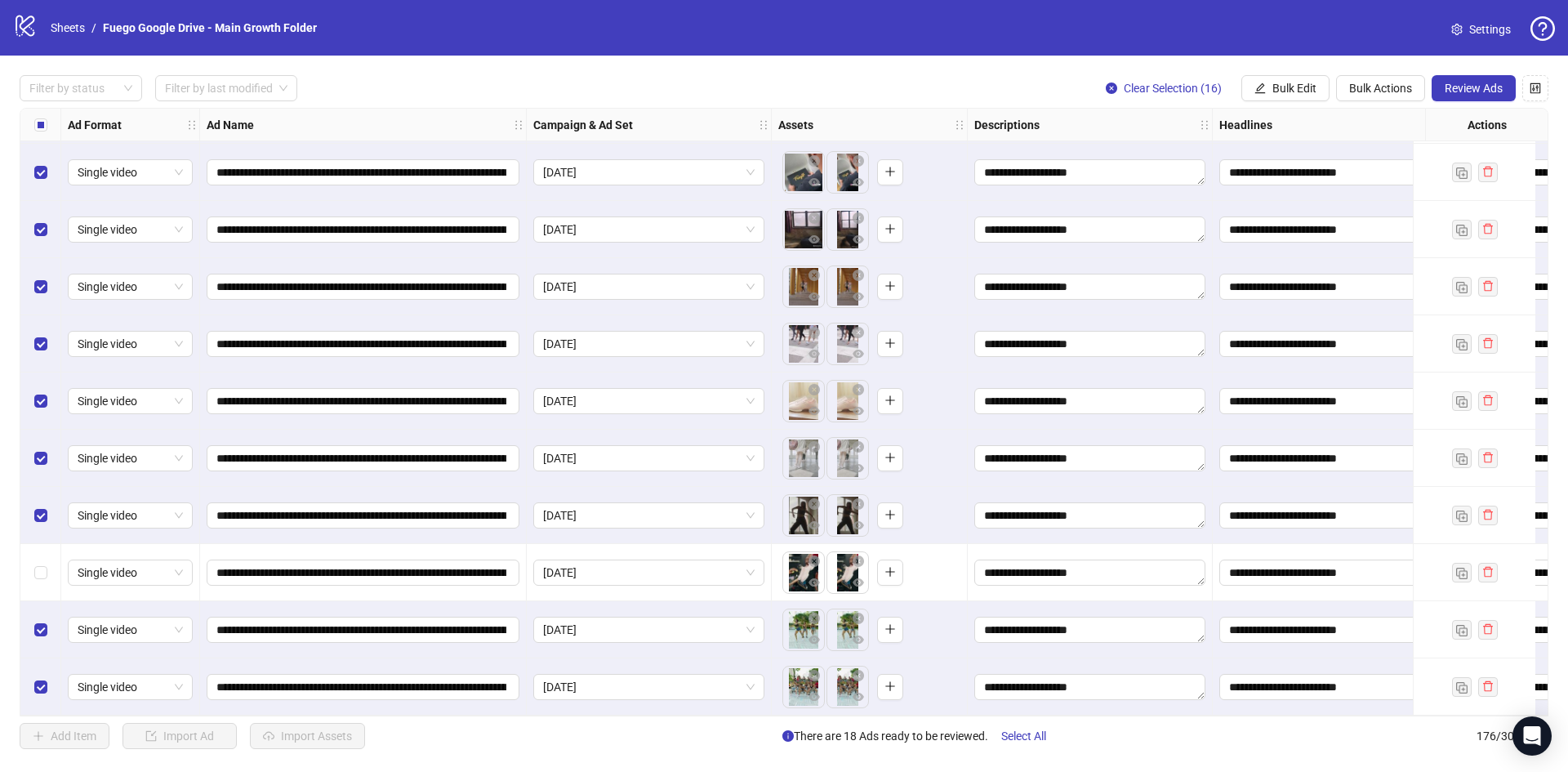
click at [37, 578] on div "Select row 174" at bounding box center [41, 572] width 41 height 57
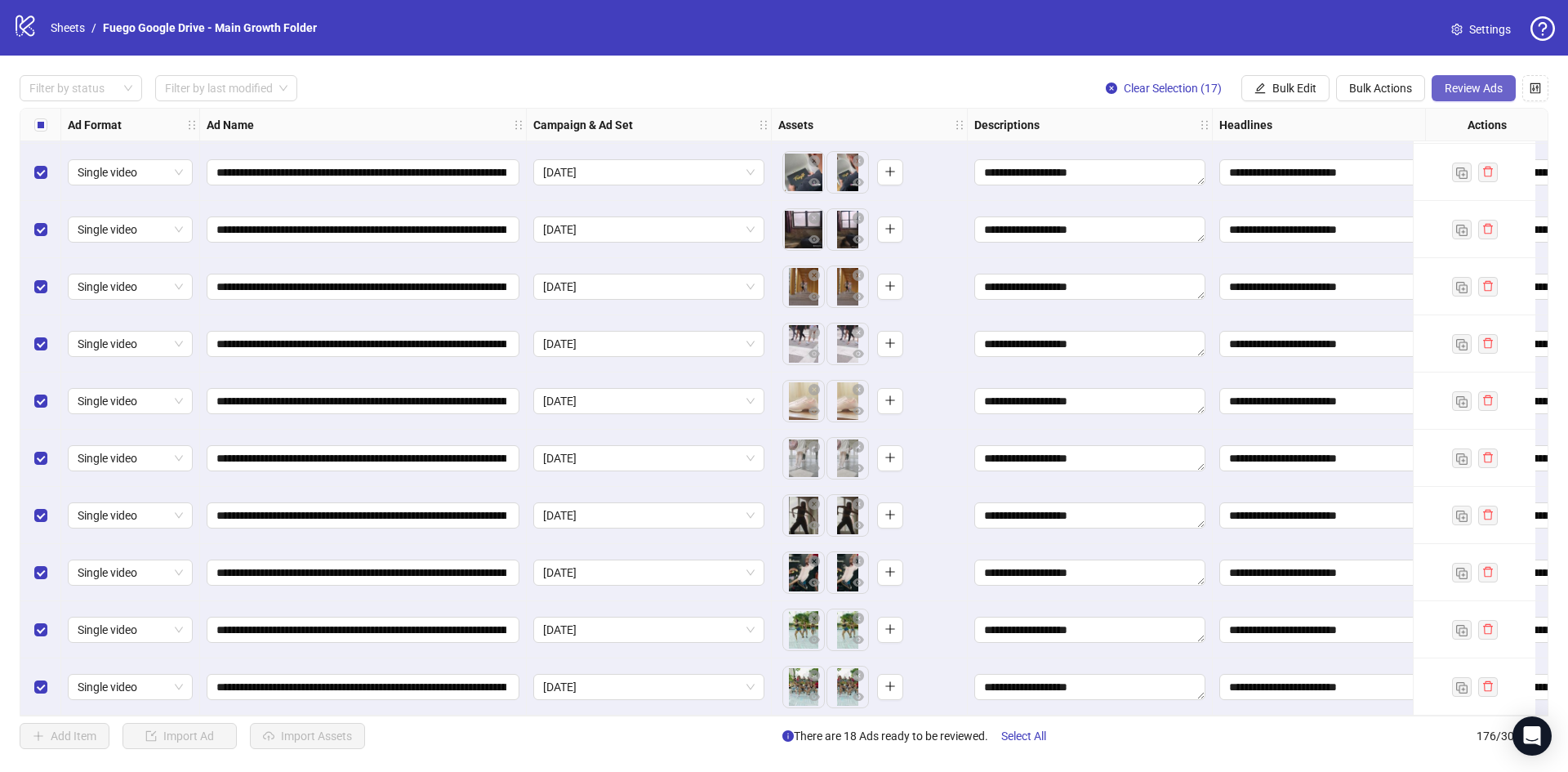
click at [1460, 93] on span "Review Ads" at bounding box center [1473, 88] width 58 height 13
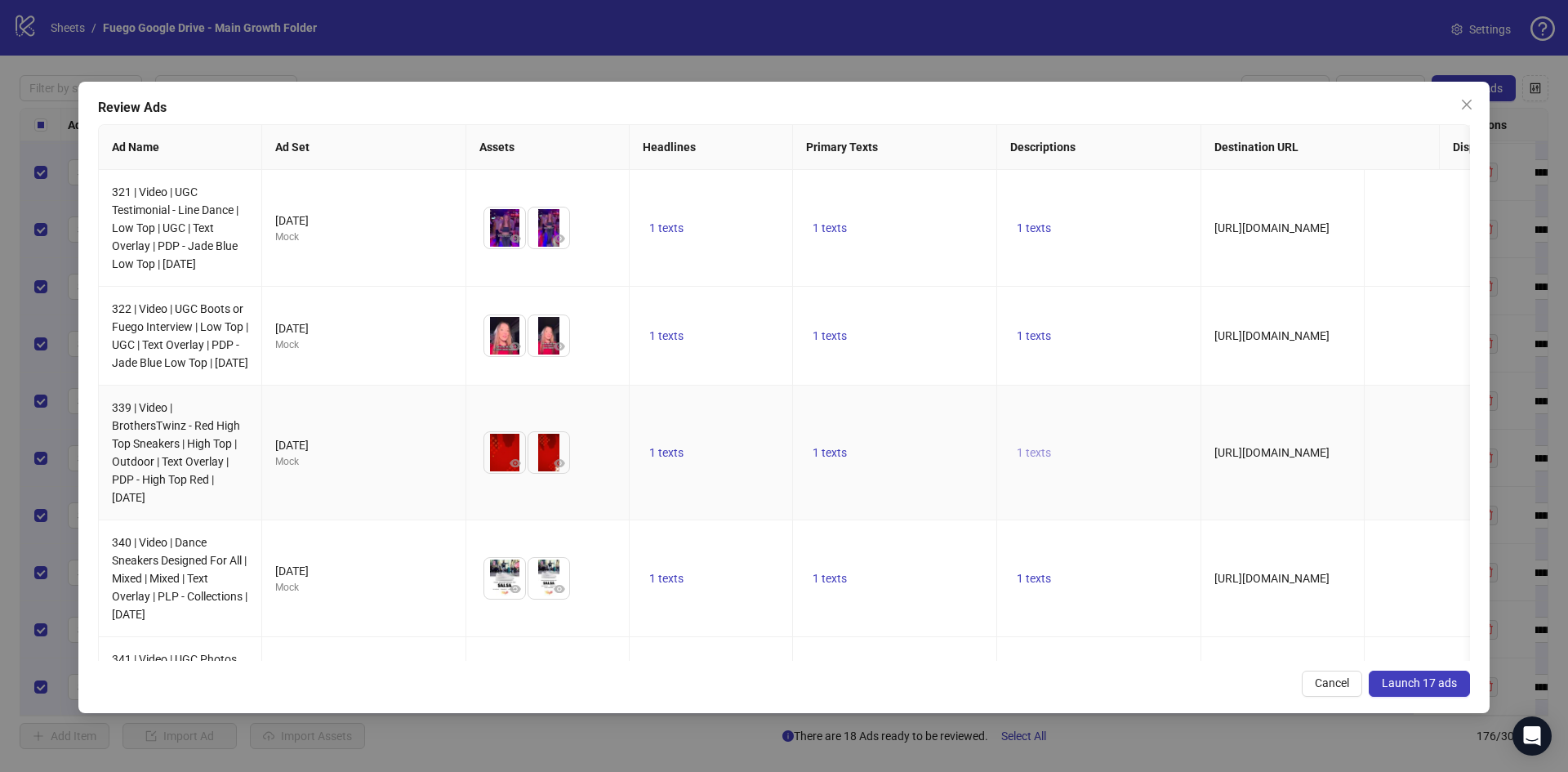
click at [1023, 459] on span "1 texts" at bounding box center [1034, 452] width 34 height 13
click at [1023, 459] on span "1 texts" at bounding box center [1034, 452] width 34 height 13
click at [670, 459] on span "1 texts" at bounding box center [666, 452] width 34 height 13
click at [834, 459] on span "1 texts" at bounding box center [830, 452] width 34 height 13
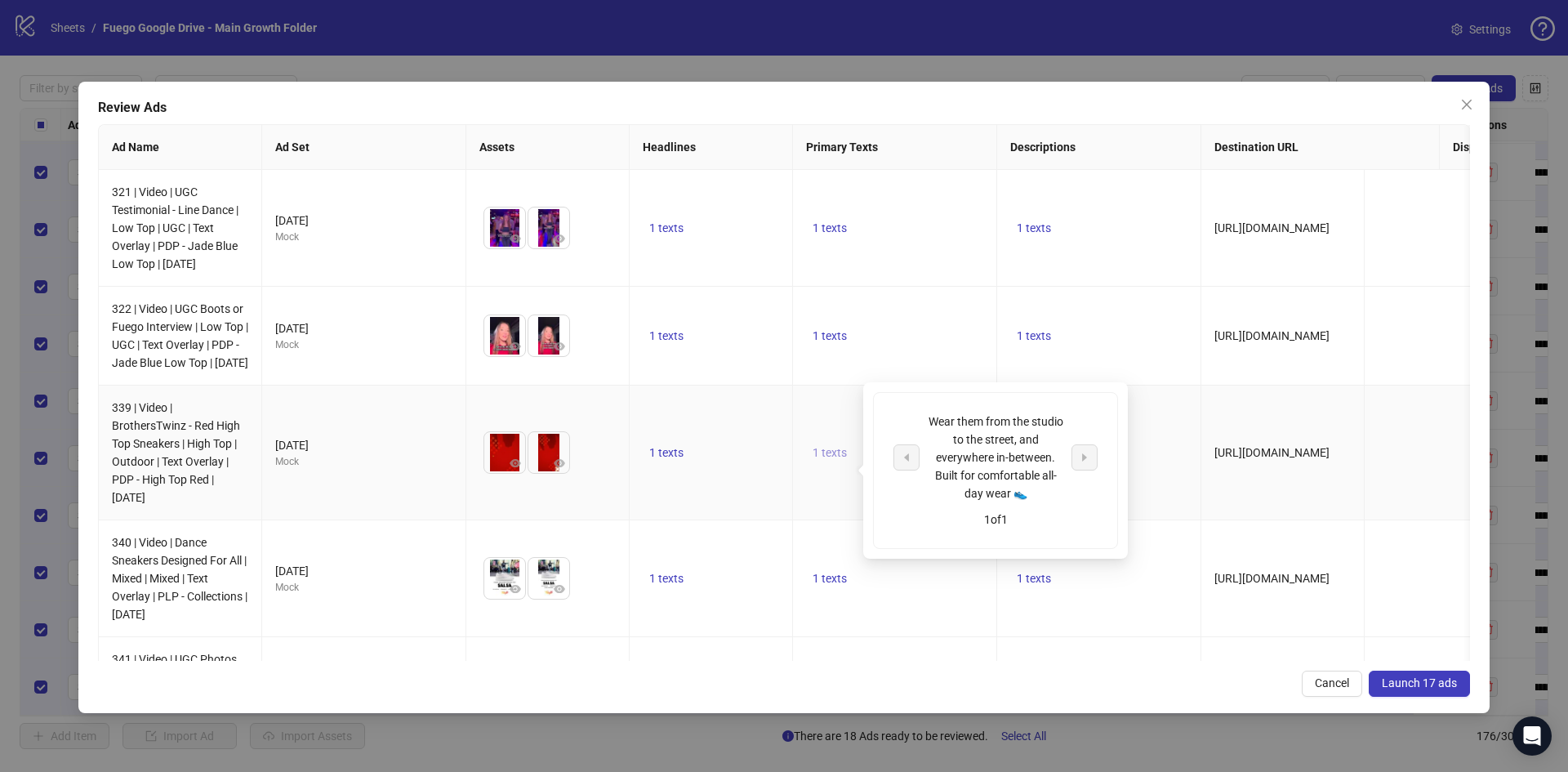
click at [834, 459] on span "1 texts" at bounding box center [830, 452] width 34 height 13
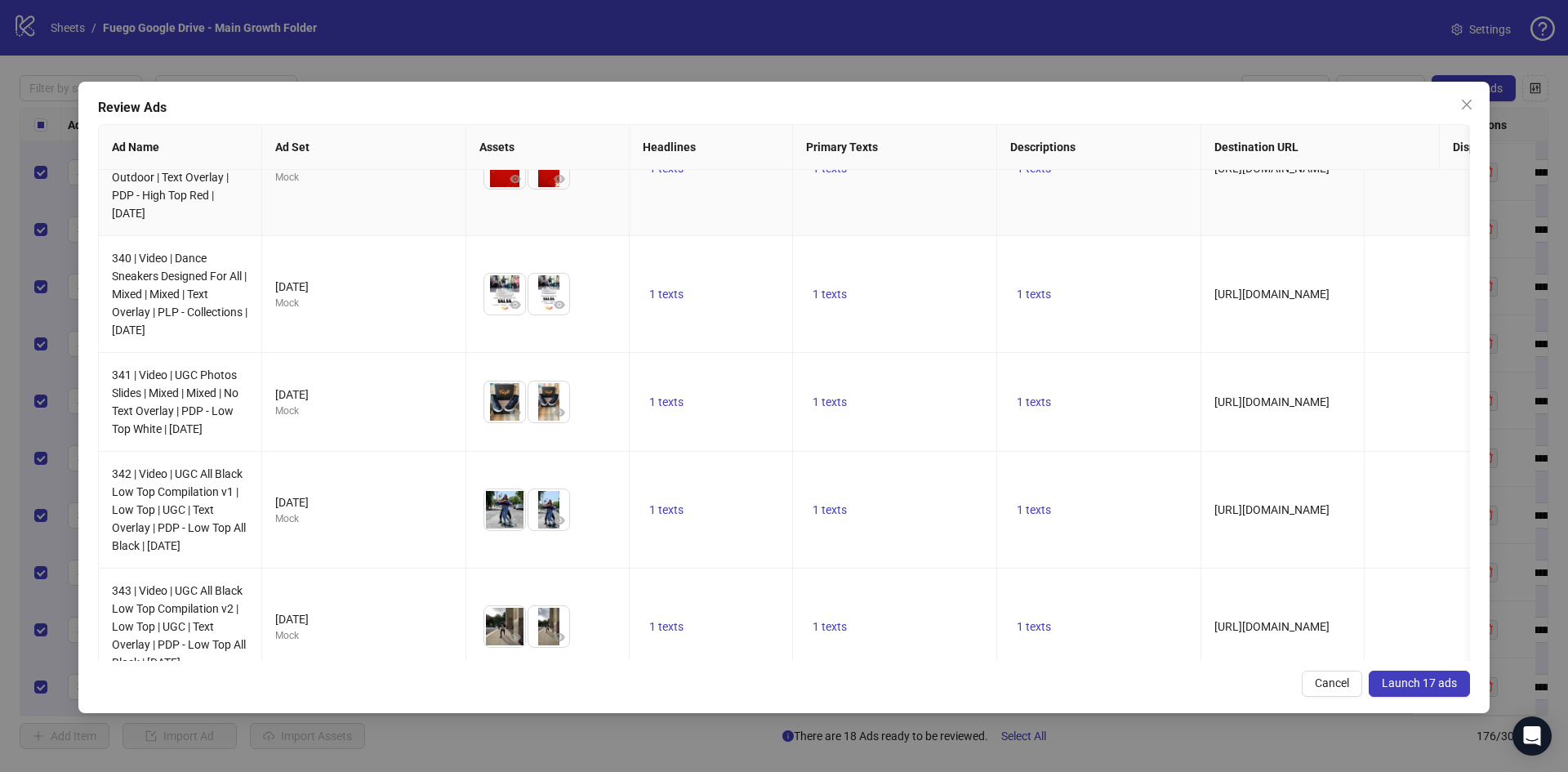
scroll to position [408, 0]
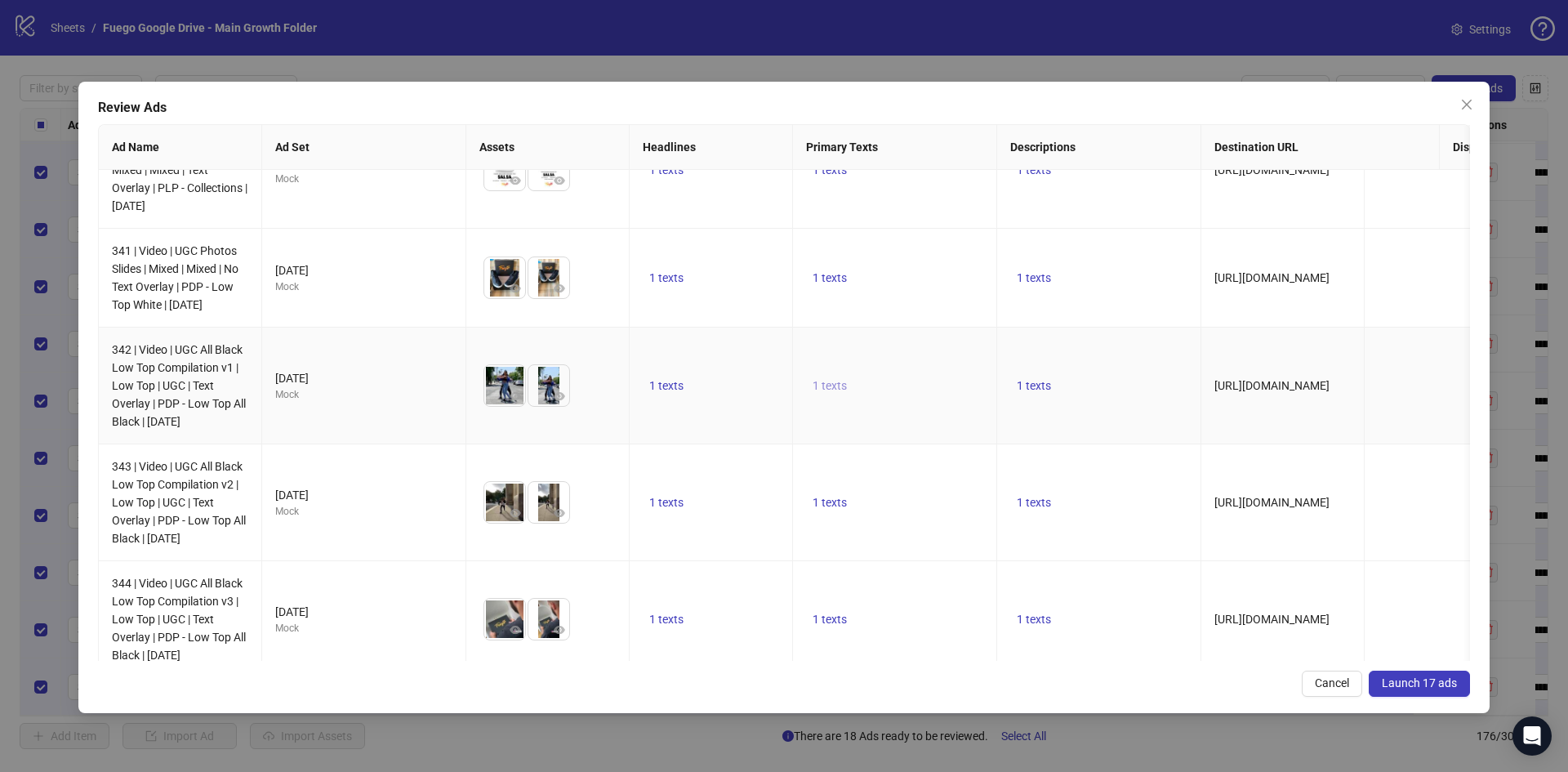
click at [842, 392] on span "1 texts" at bounding box center [830, 385] width 34 height 13
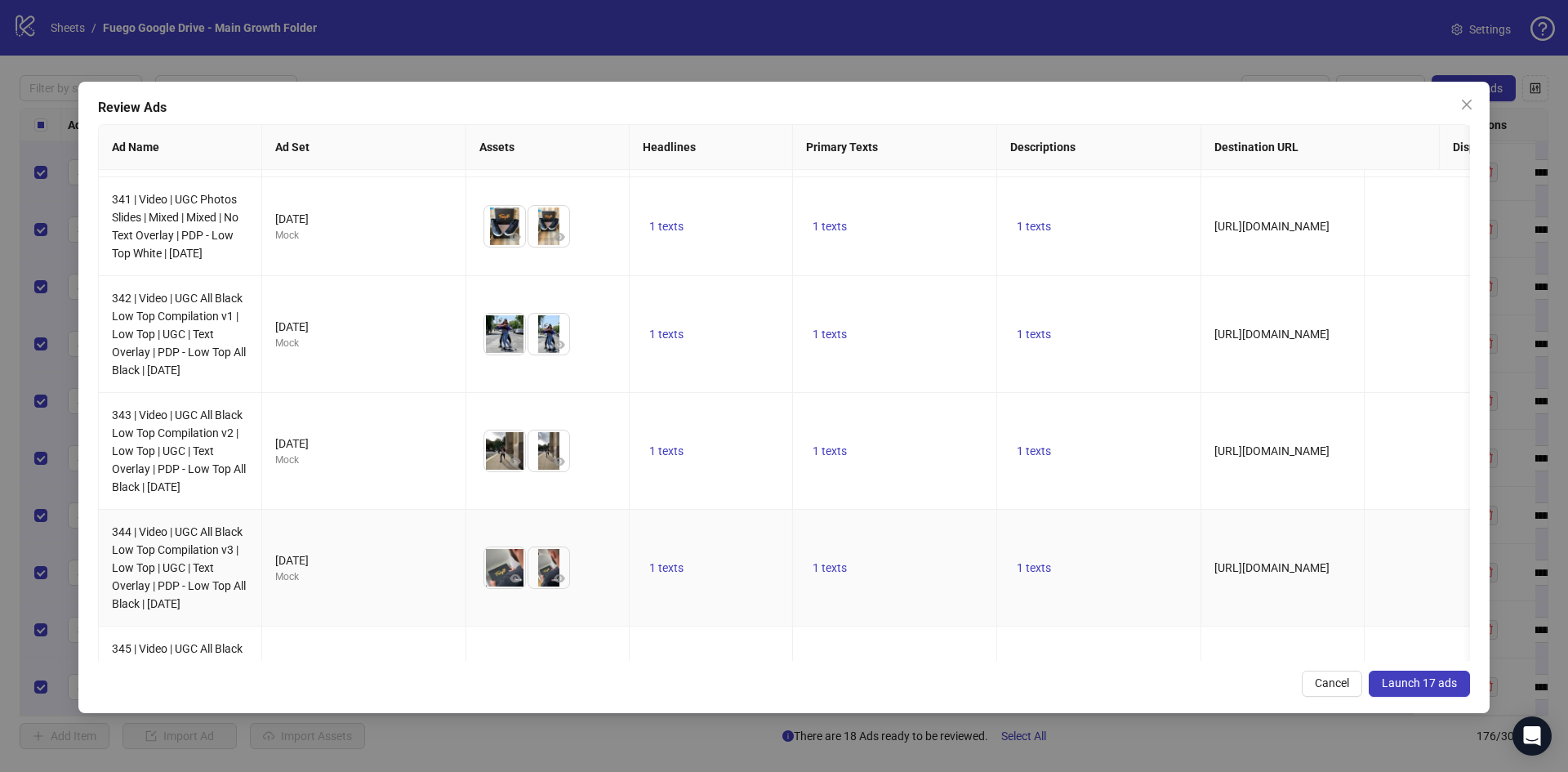
scroll to position [653, 0]
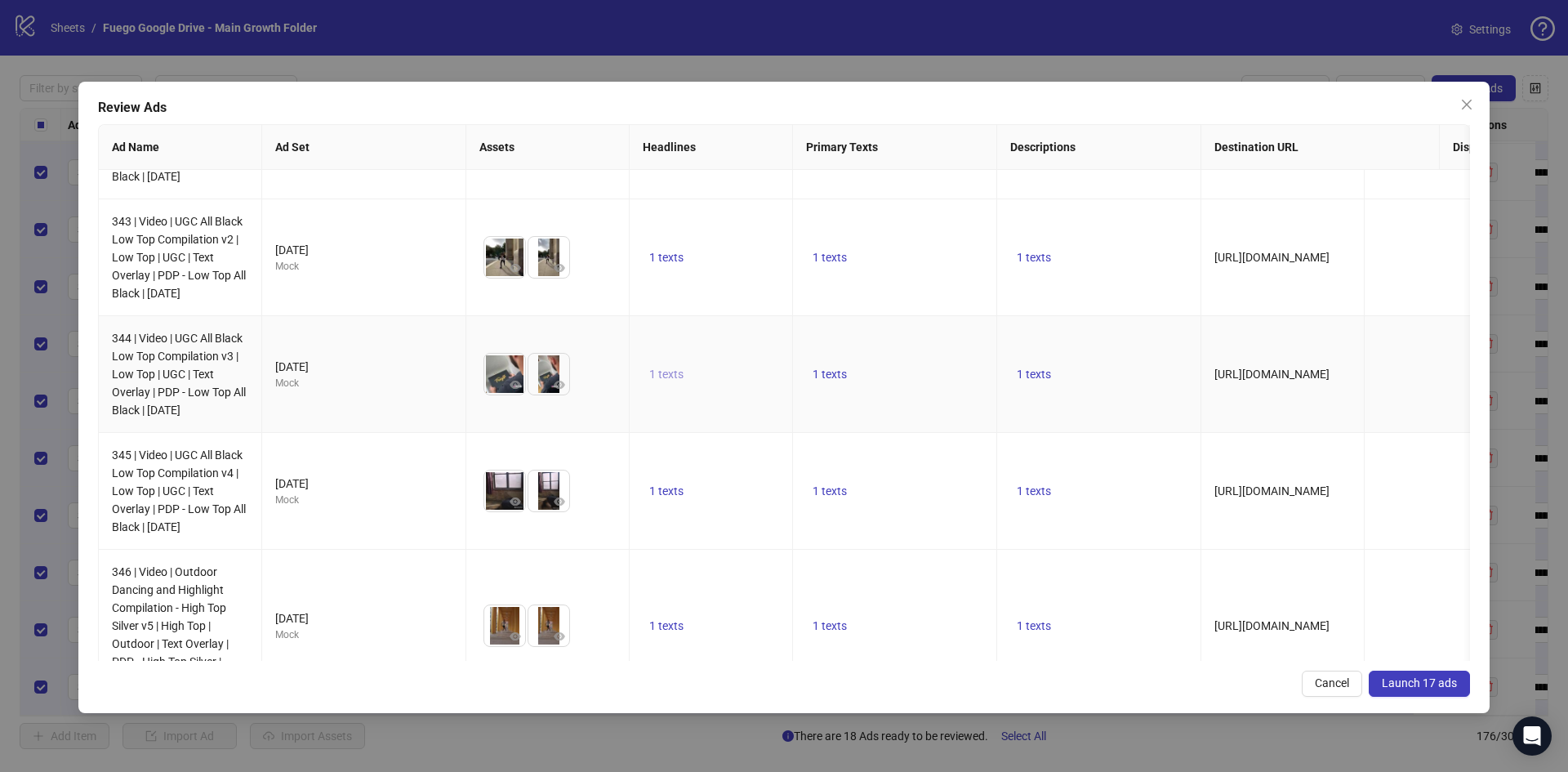
click at [644, 384] on button "1 texts" at bounding box center [666, 374] width 47 height 20
click at [661, 381] on span "1 texts" at bounding box center [666, 373] width 34 height 13
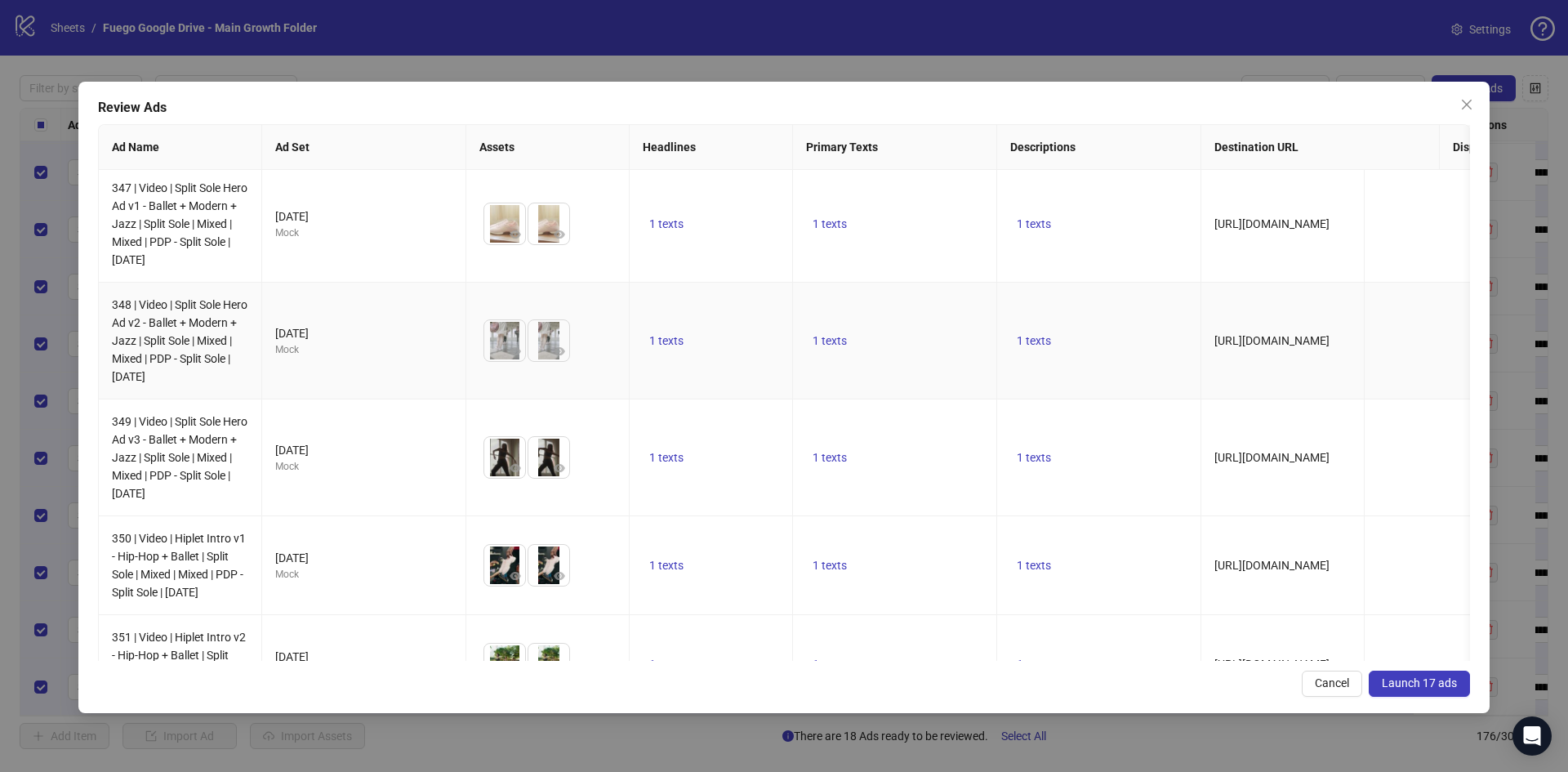
scroll to position [1507, 0]
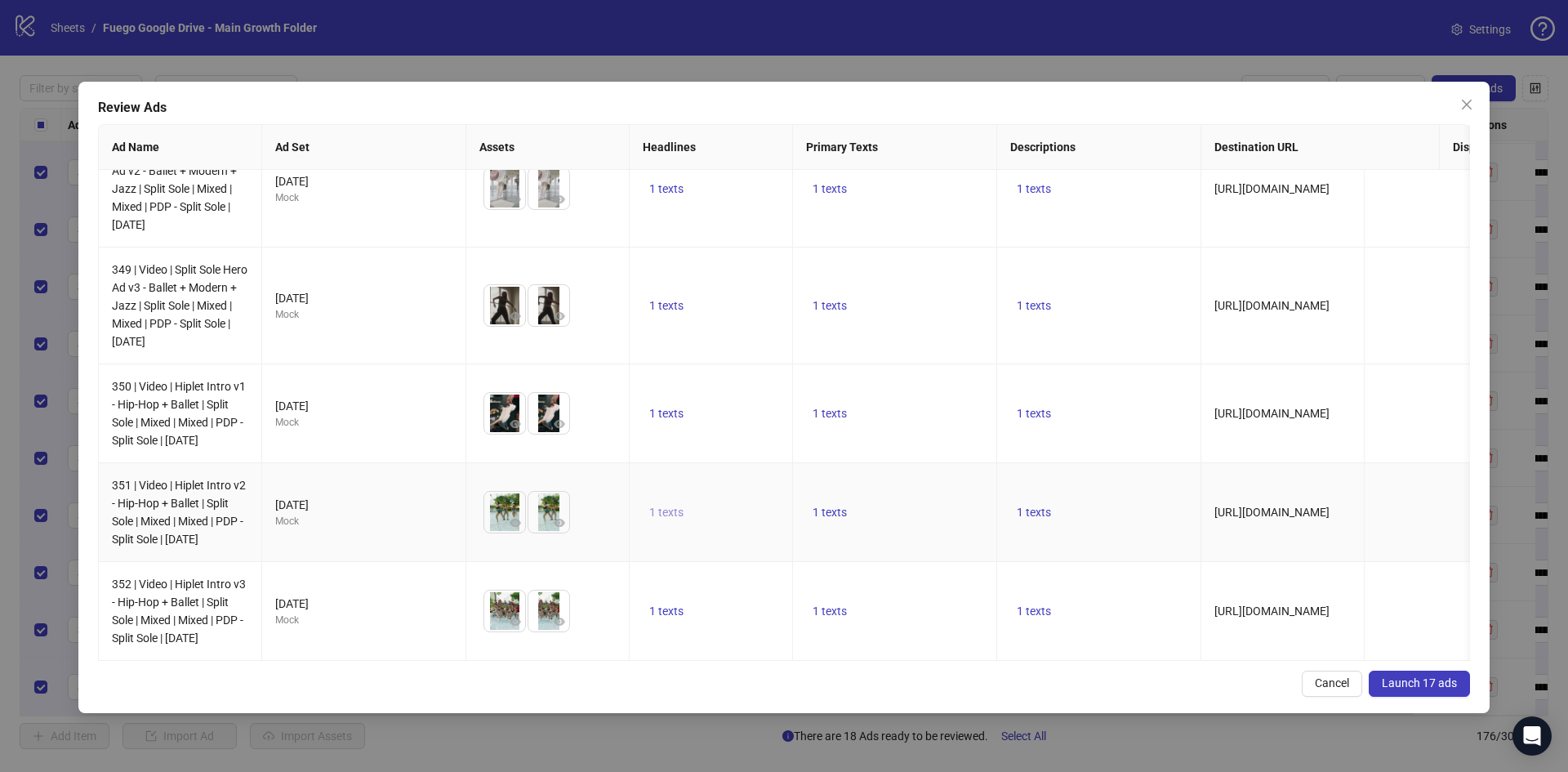
click at [673, 506] on span "1 texts" at bounding box center [666, 512] width 34 height 13
click at [819, 506] on span "1 texts" at bounding box center [830, 512] width 34 height 13
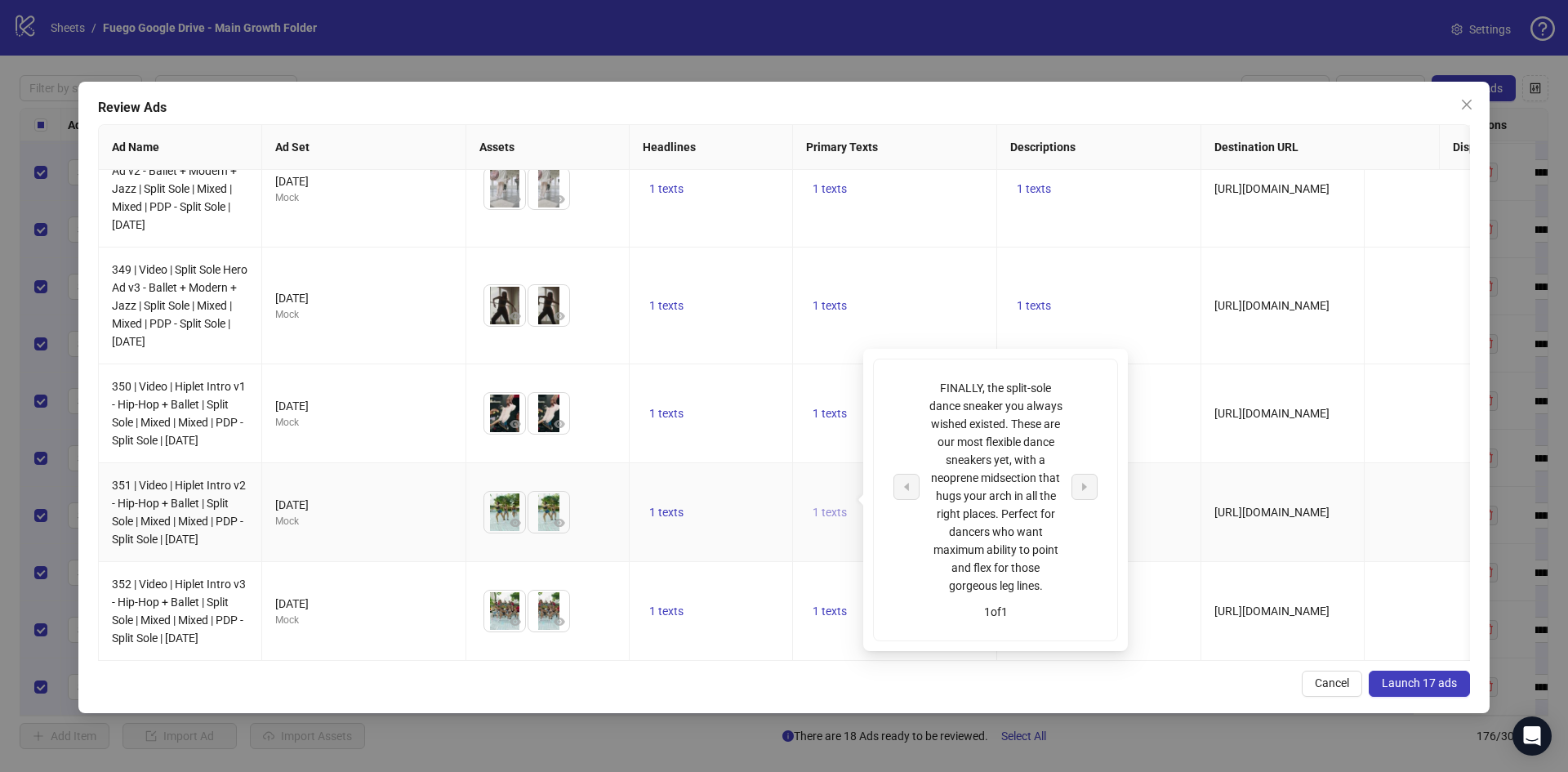
click at [819, 506] on span "1 texts" at bounding box center [830, 512] width 34 height 13
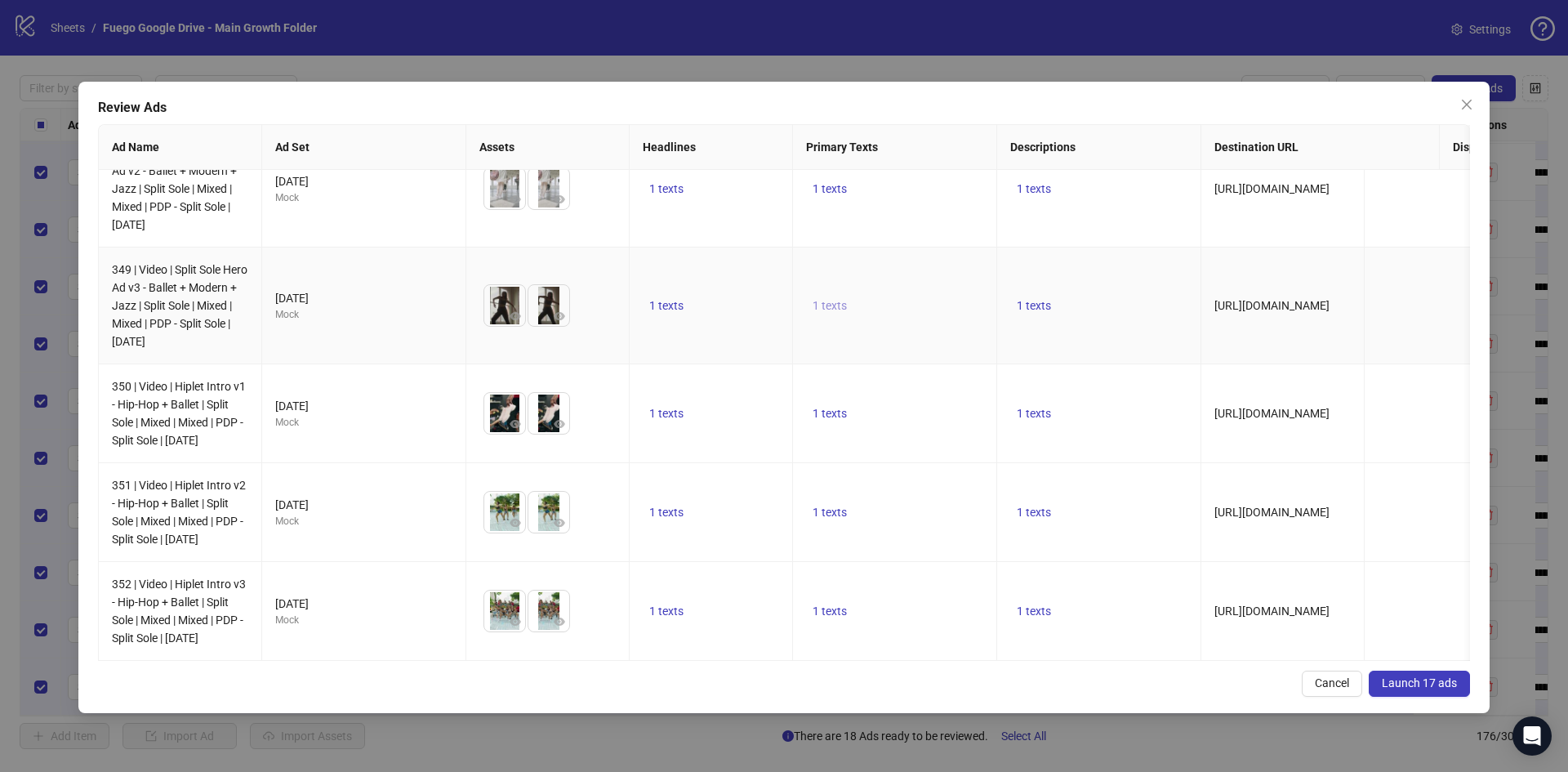
click at [825, 299] on span "1 texts" at bounding box center [830, 305] width 34 height 13
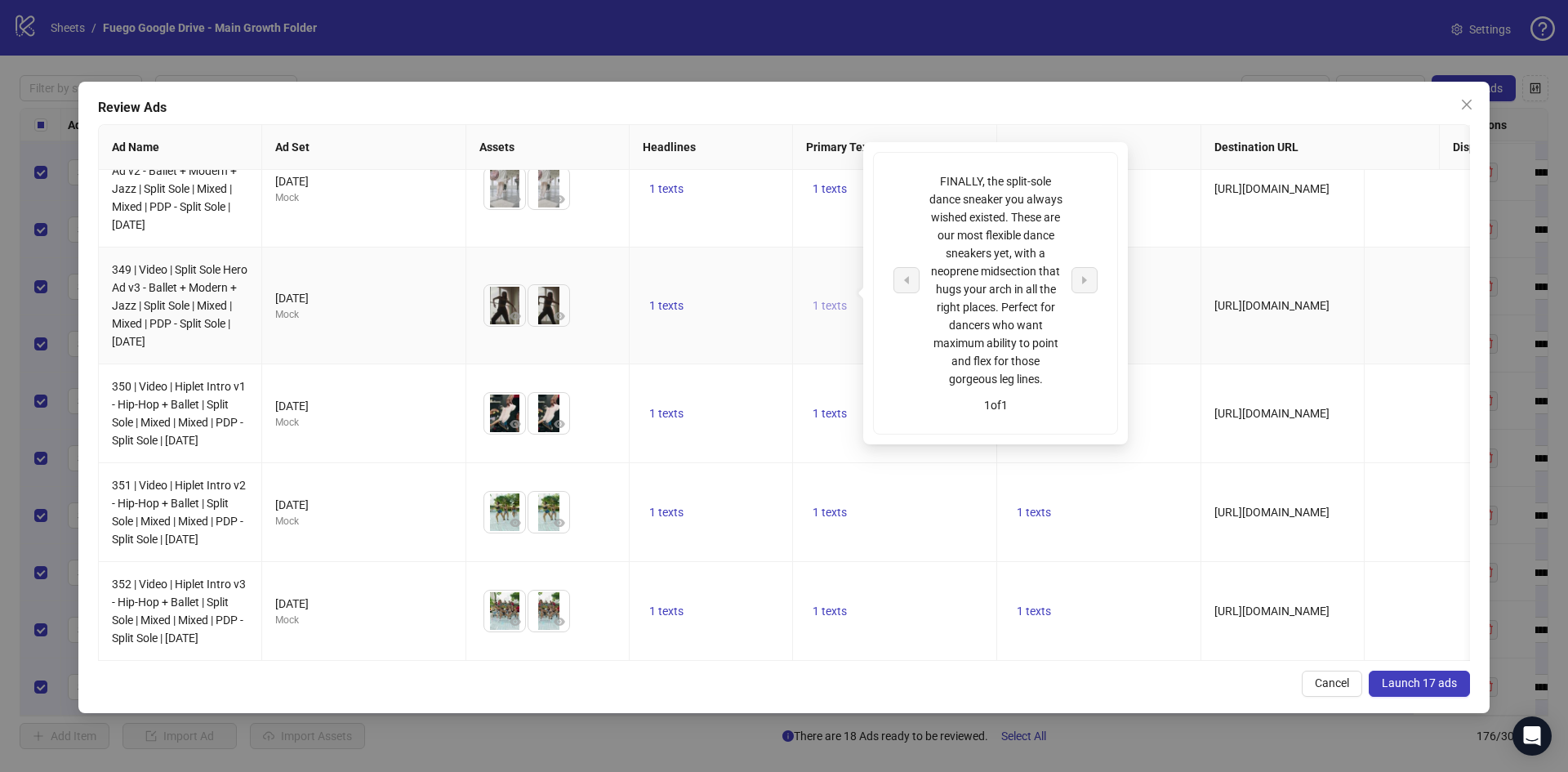
click at [825, 299] on span "1 texts" at bounding box center [830, 305] width 34 height 13
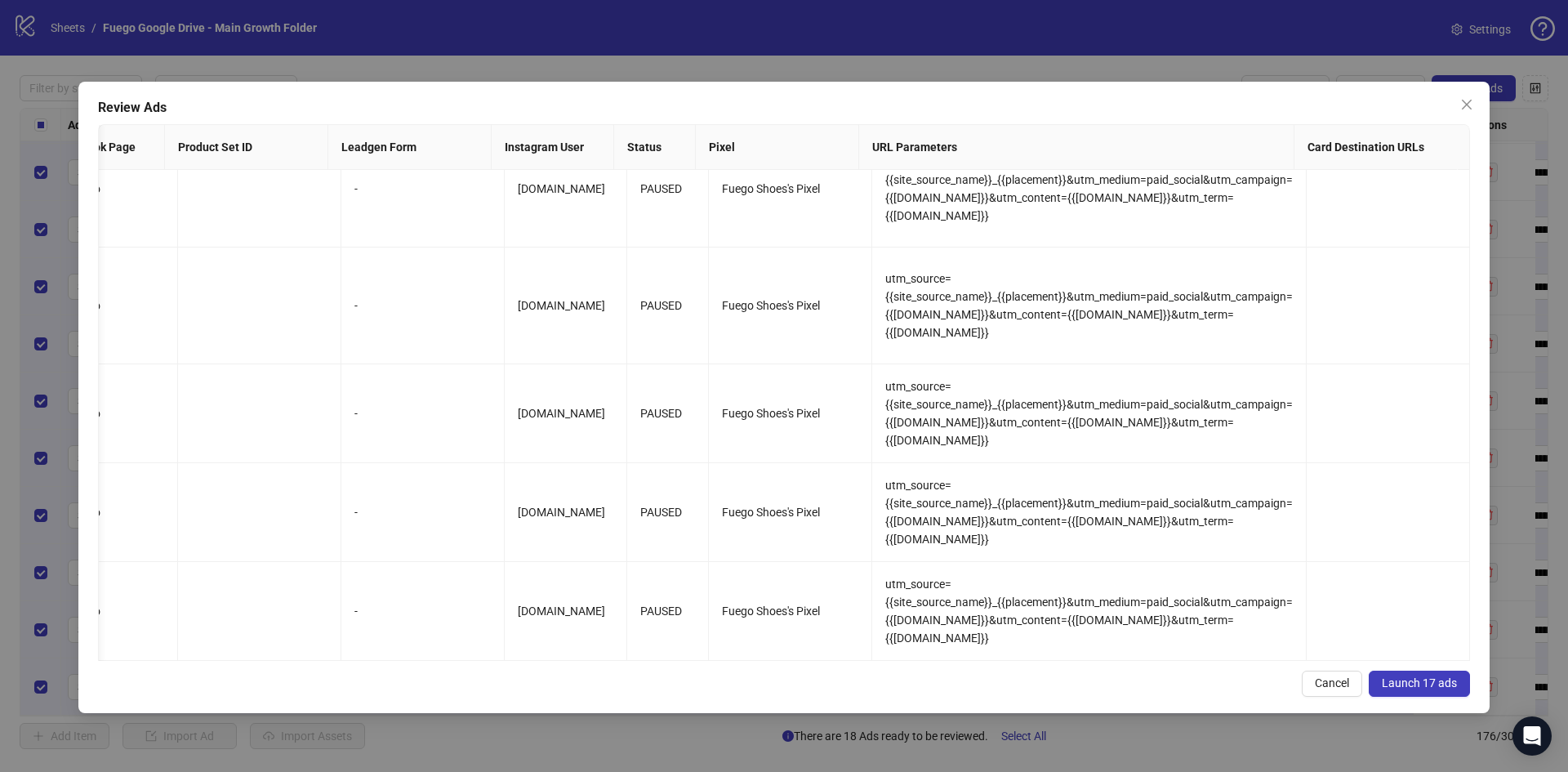
scroll to position [0, 1550]
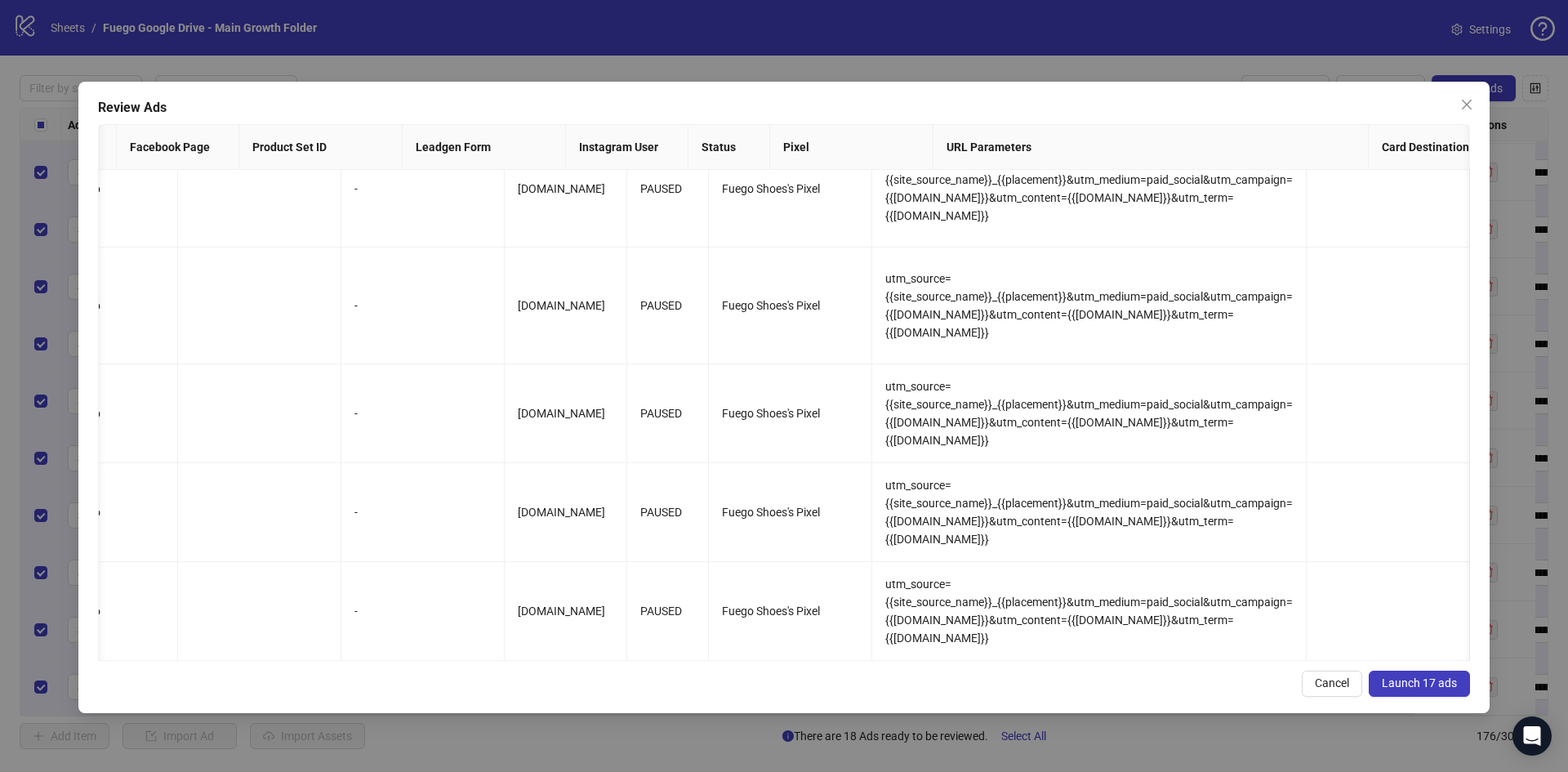
click at [1416, 684] on span "Launch 17 ads" at bounding box center [1419, 682] width 75 height 13
